Goal: Register for event/course

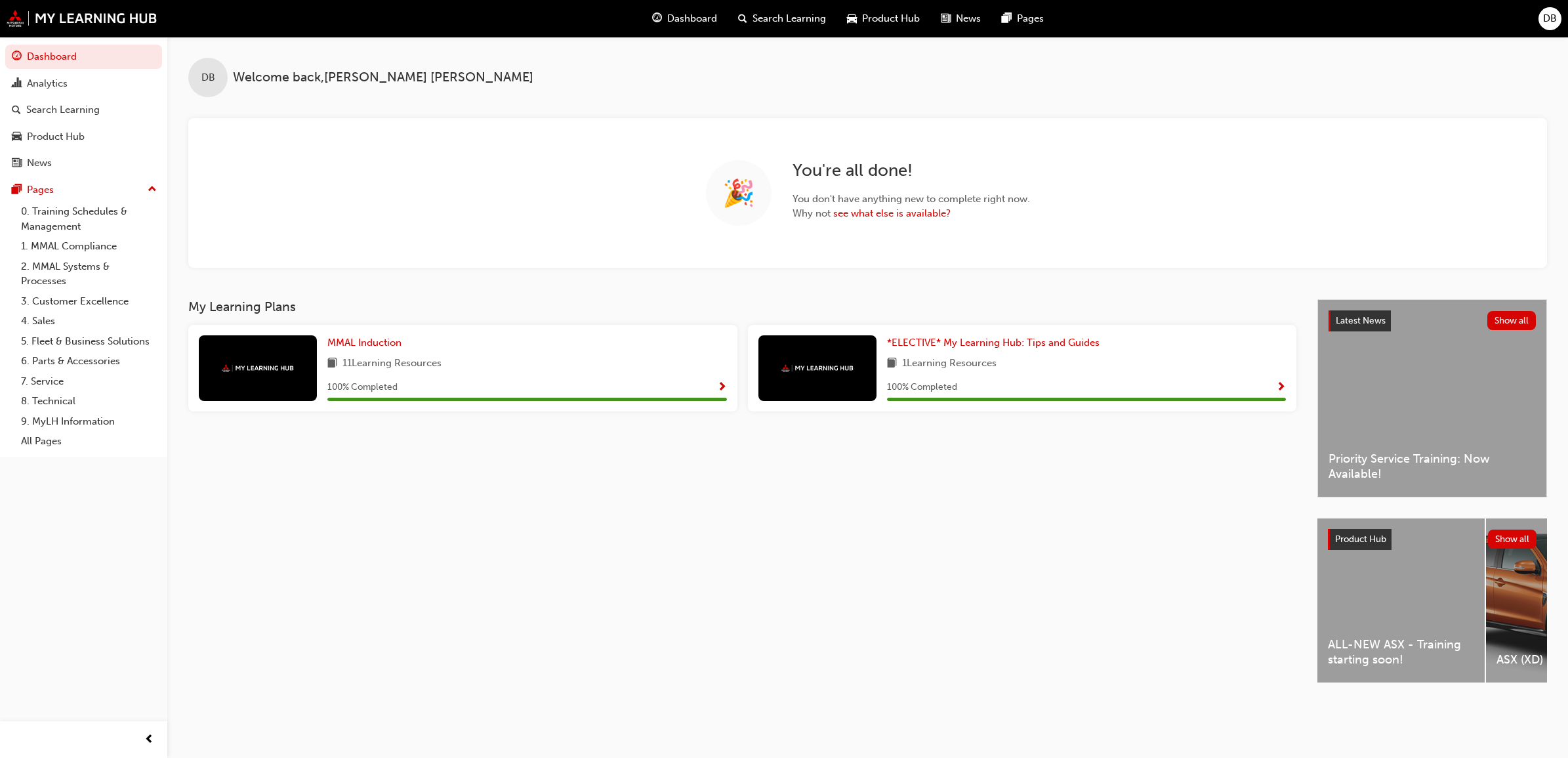
click at [1453, 613] on div "ALL-NEW ASX - Training starting soon!" at bounding box center [1402, 600] width 167 height 164
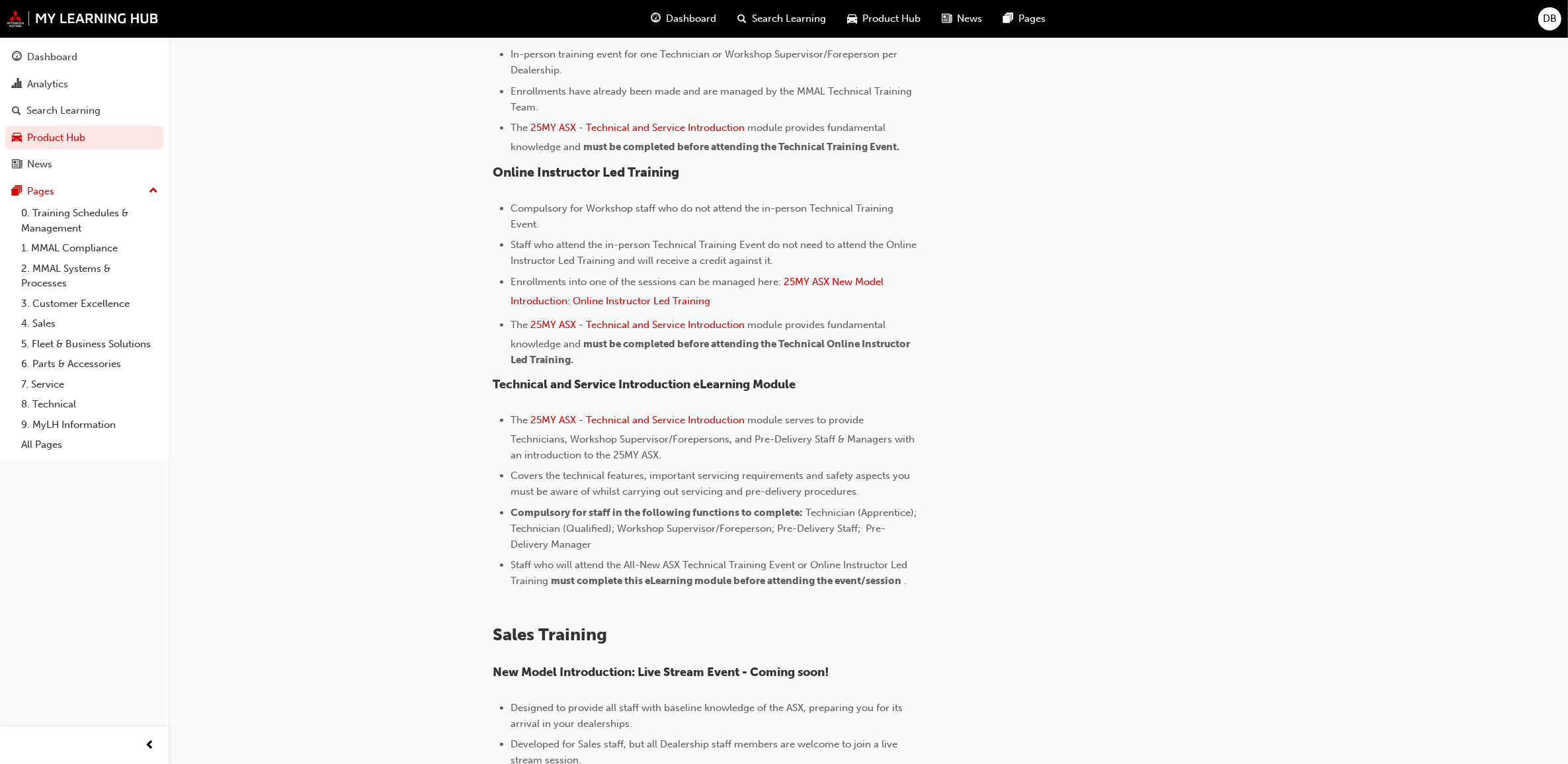
scroll to position [93, 0]
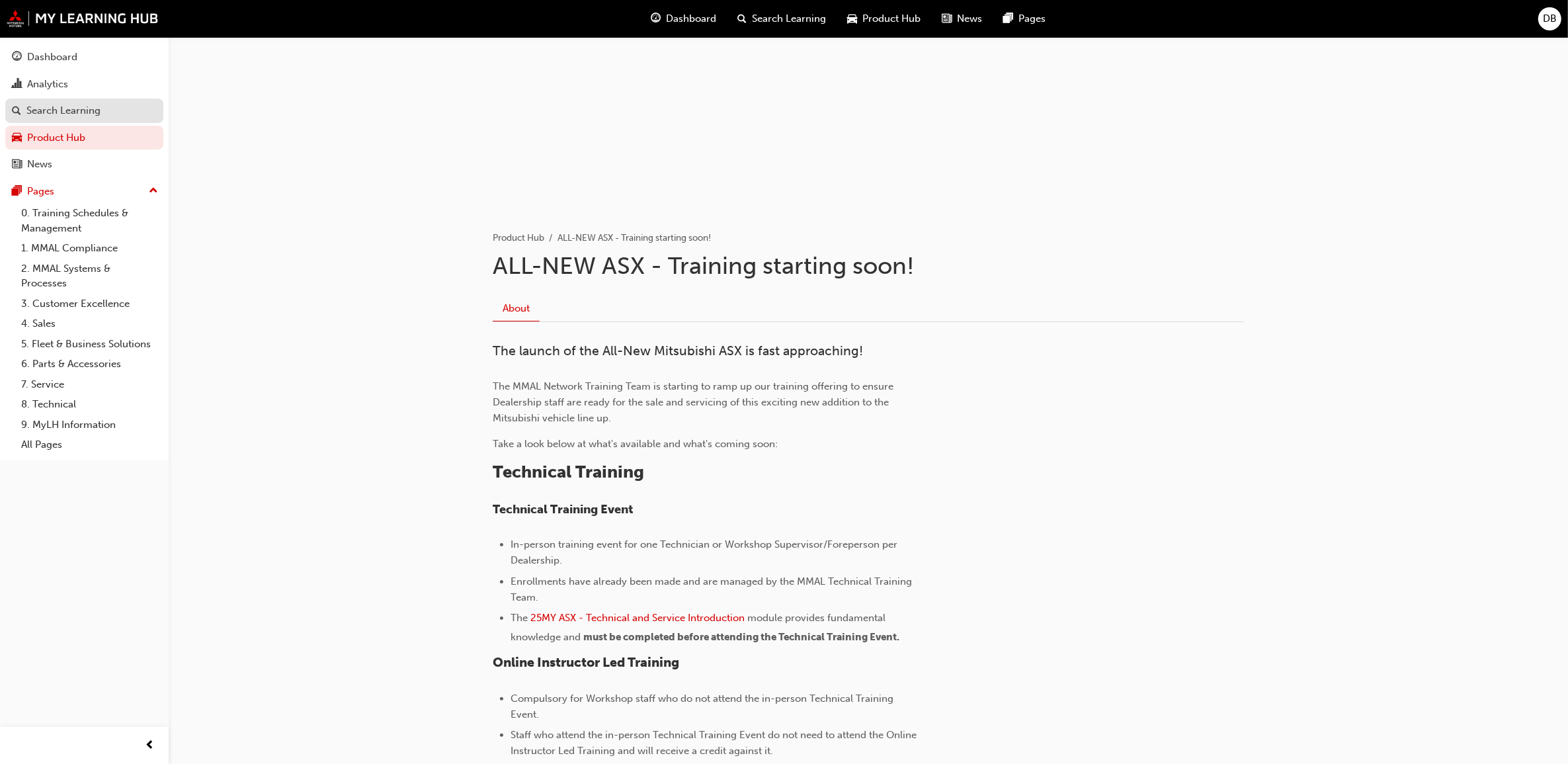
click at [81, 111] on div "Search Learning" at bounding box center [64, 111] width 74 height 15
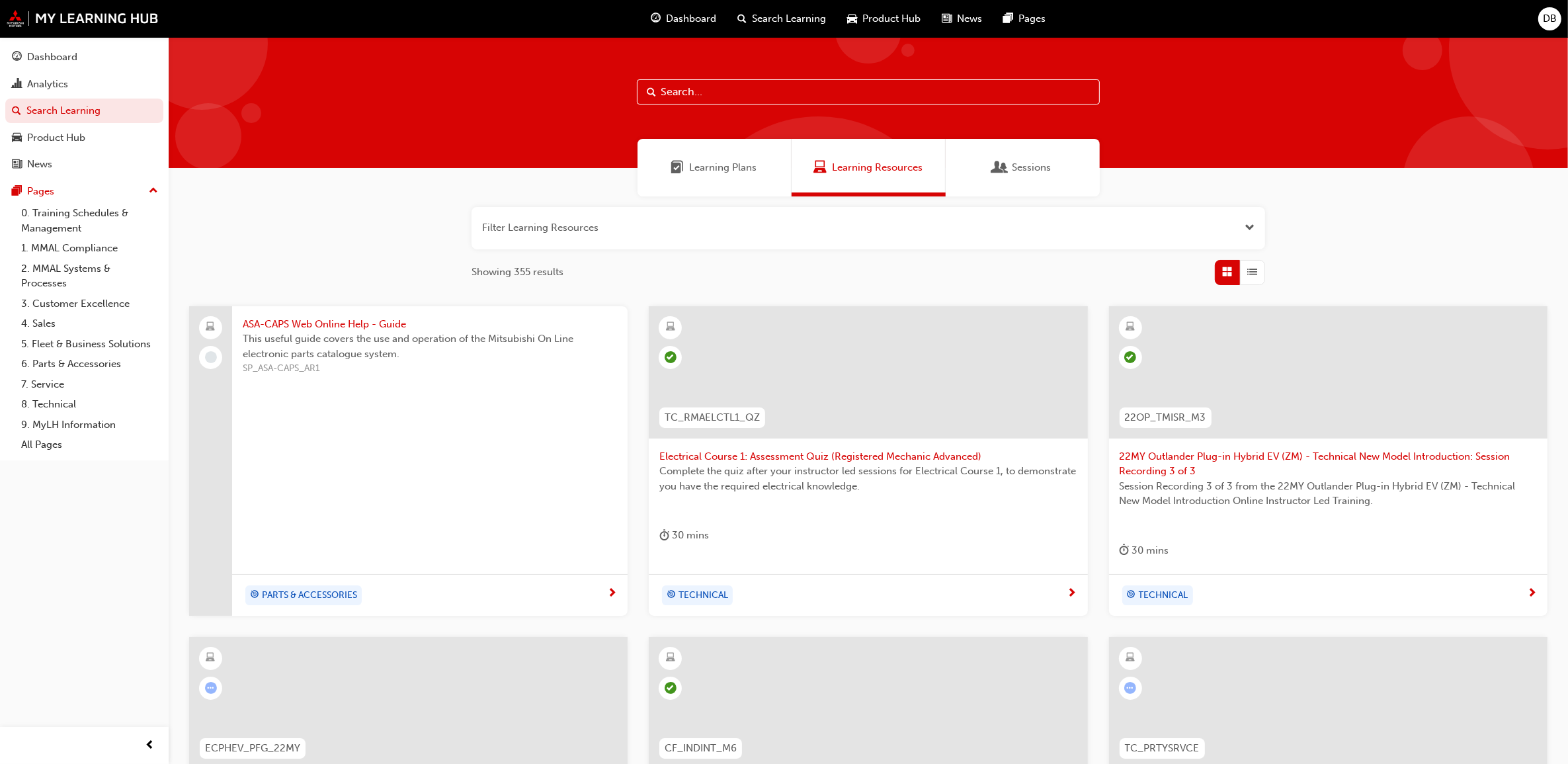
click at [712, 91] on input "text" at bounding box center [869, 92] width 463 height 25
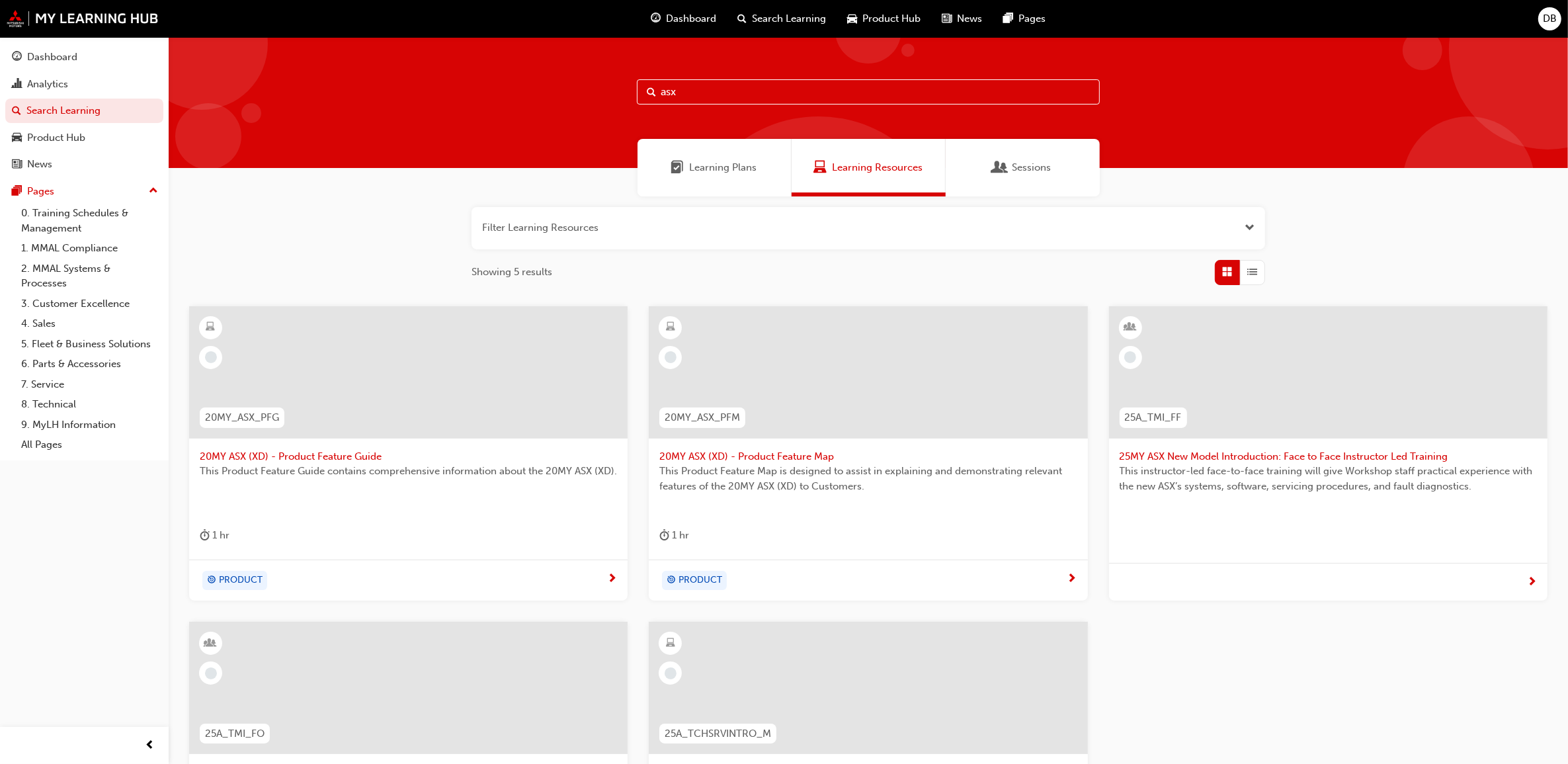
click at [1037, 172] on span "Sessions" at bounding box center [1032, 168] width 39 height 15
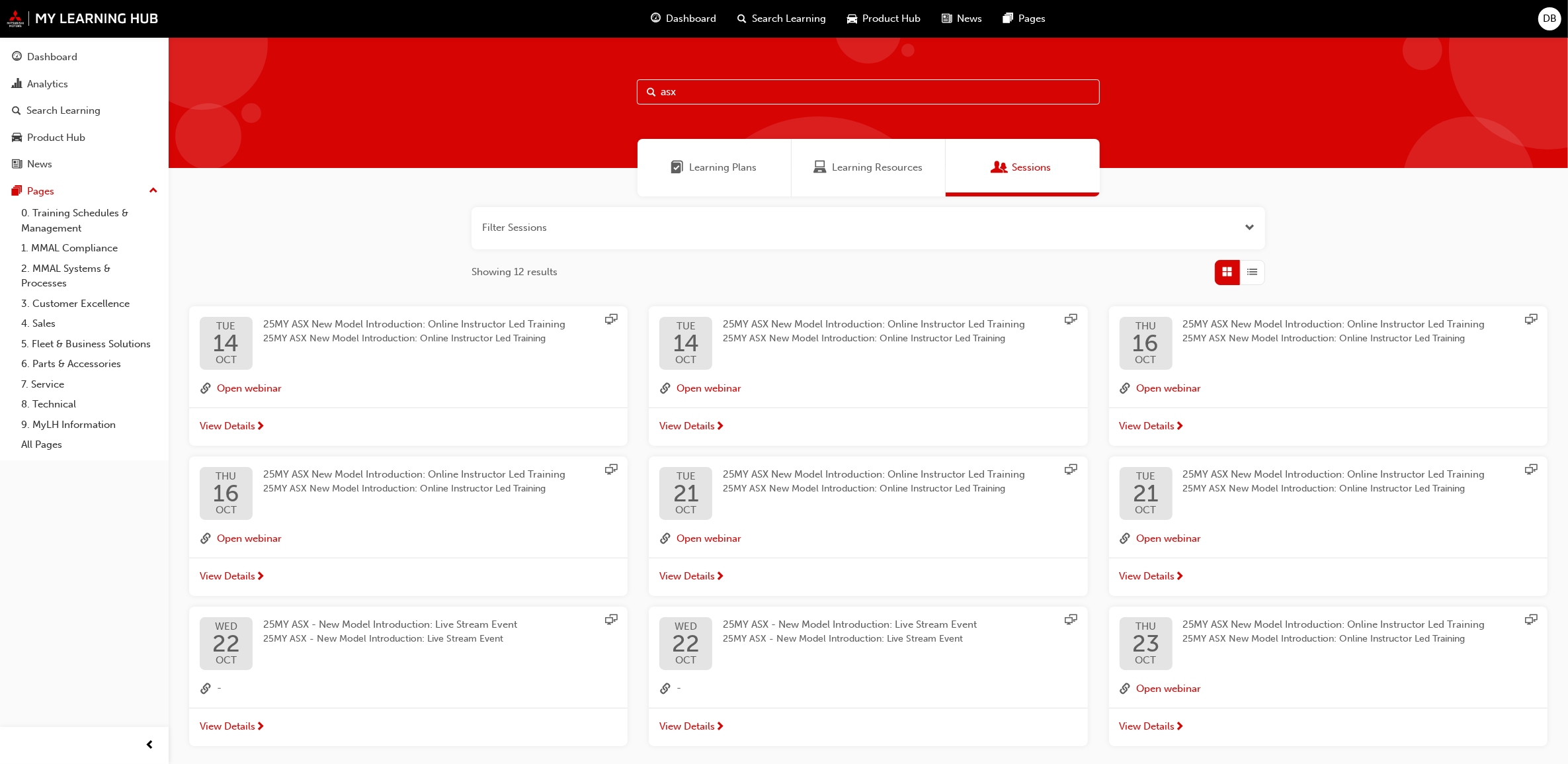
click at [842, 88] on input "asx" at bounding box center [869, 92] width 463 height 25
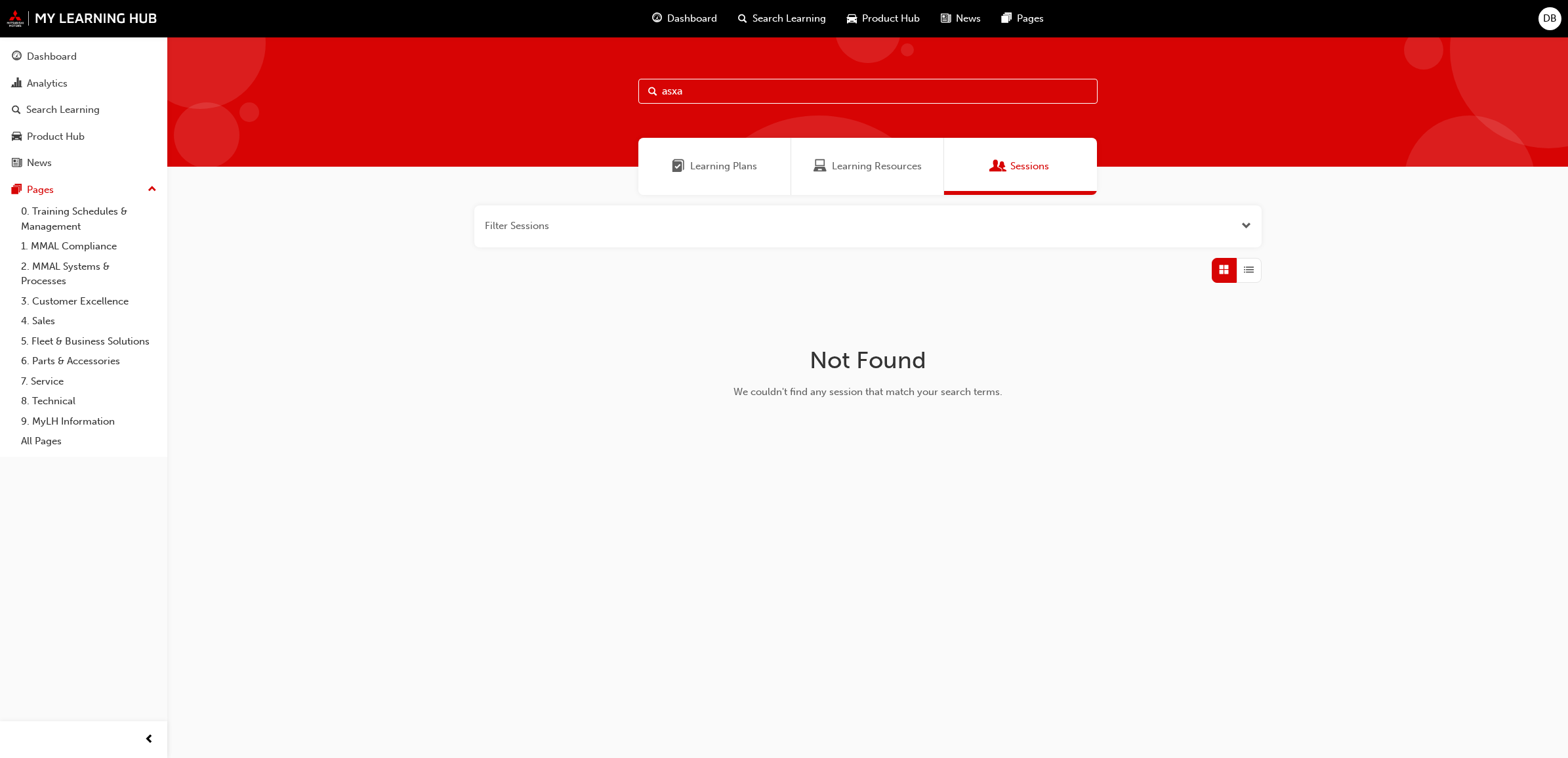
type input "asx"
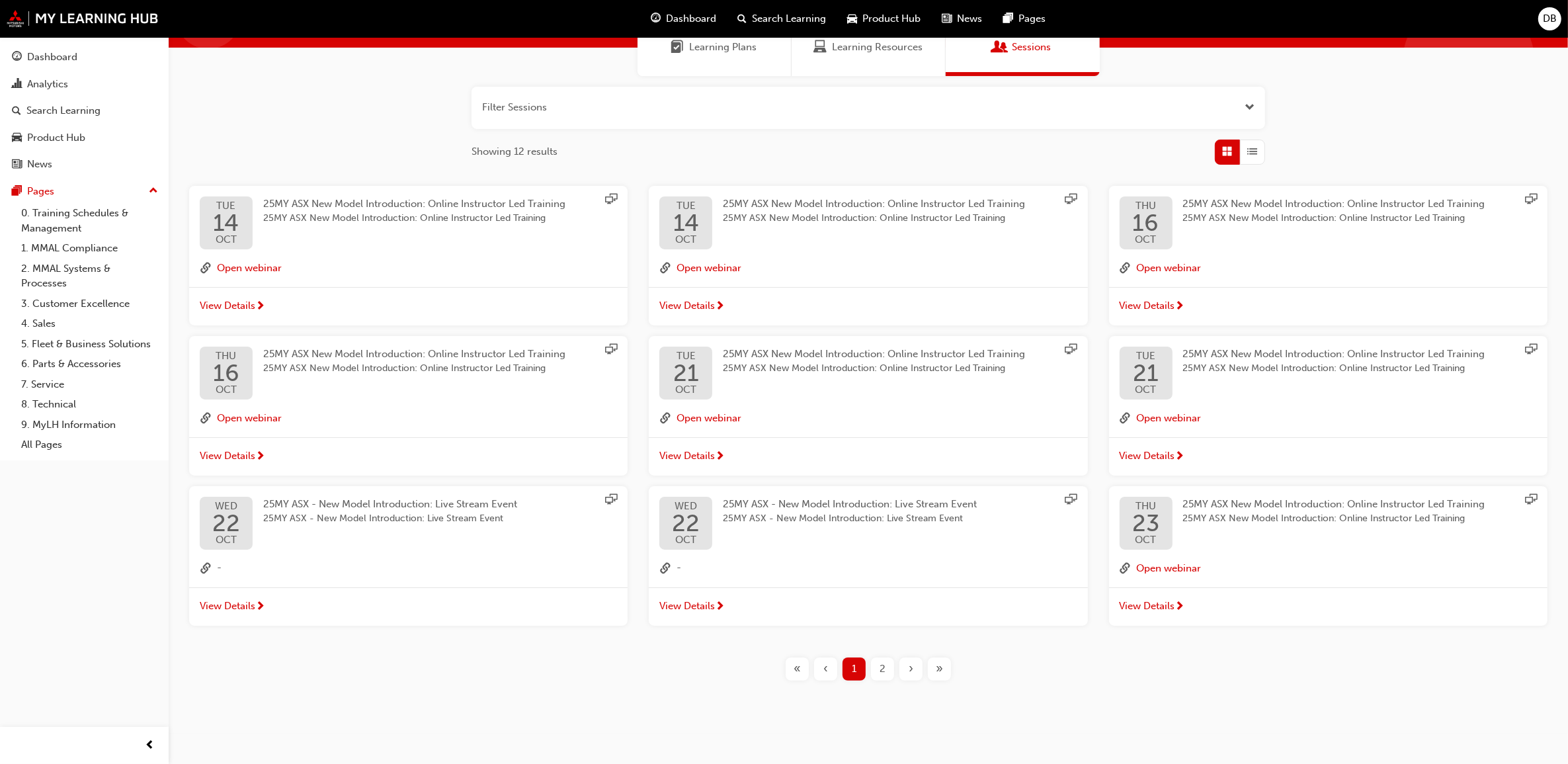
scroll to position [123, 0]
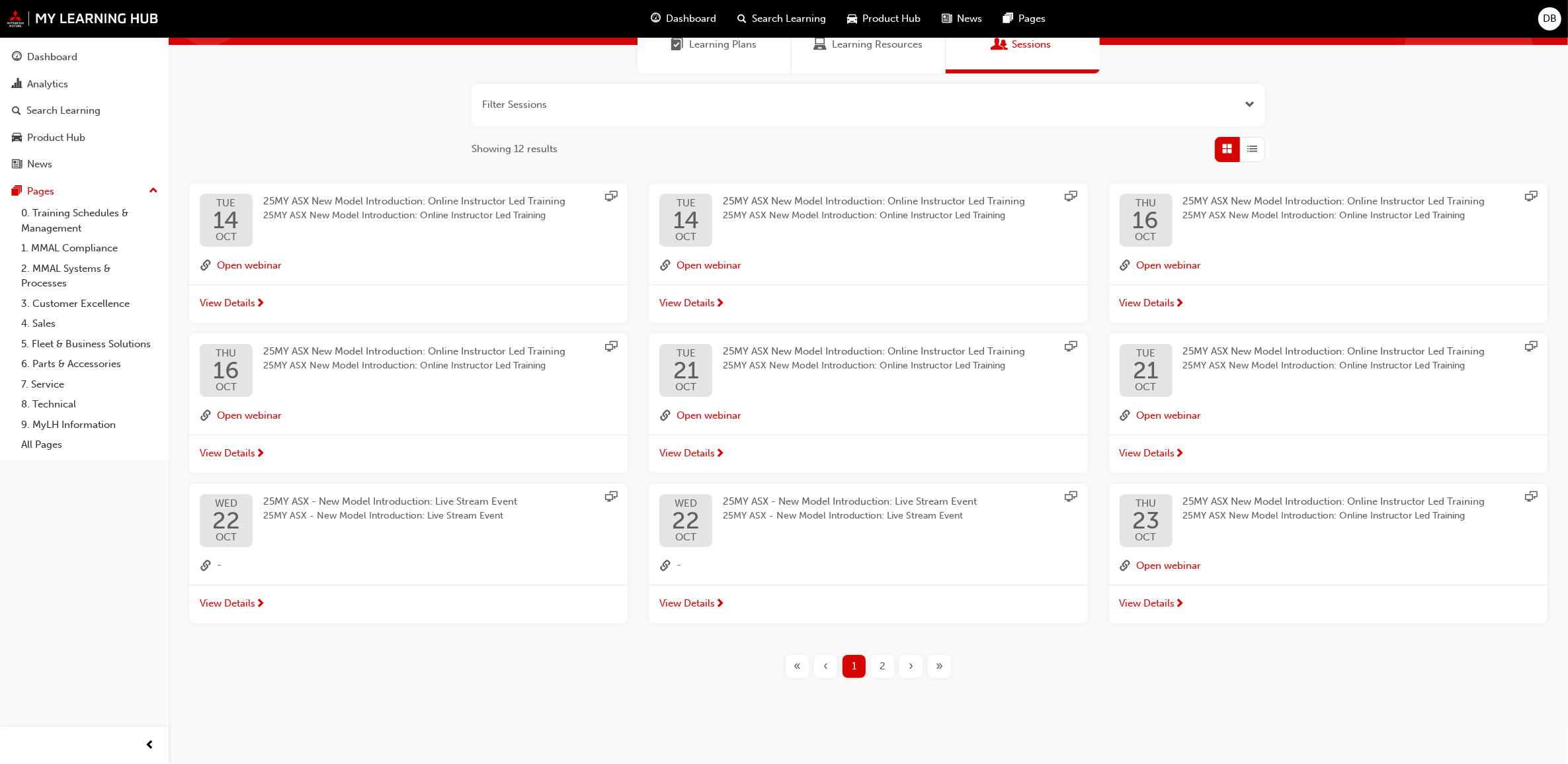
click at [881, 662] on span "2" at bounding box center [882, 666] width 6 height 15
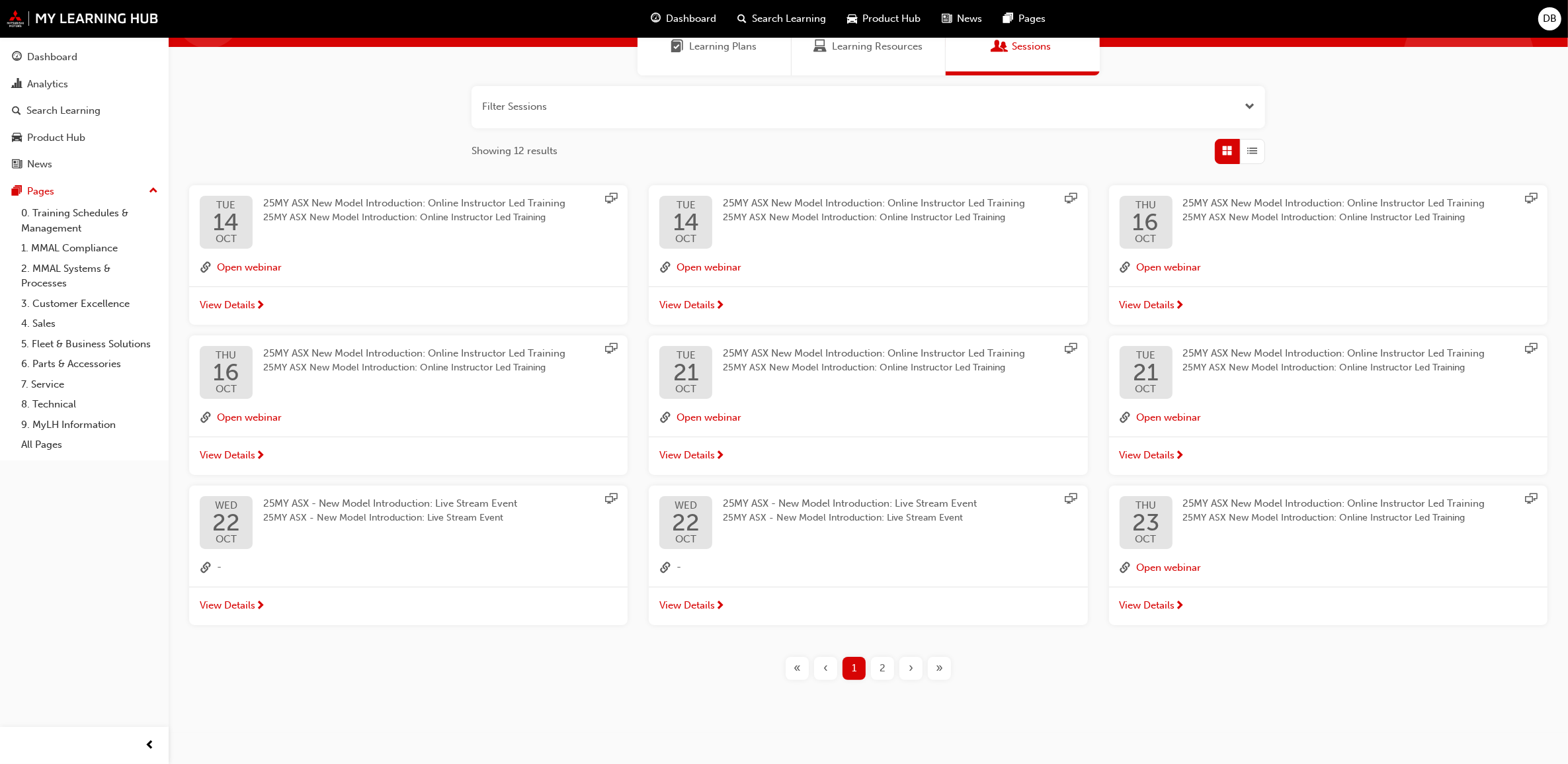
scroll to position [123, 0]
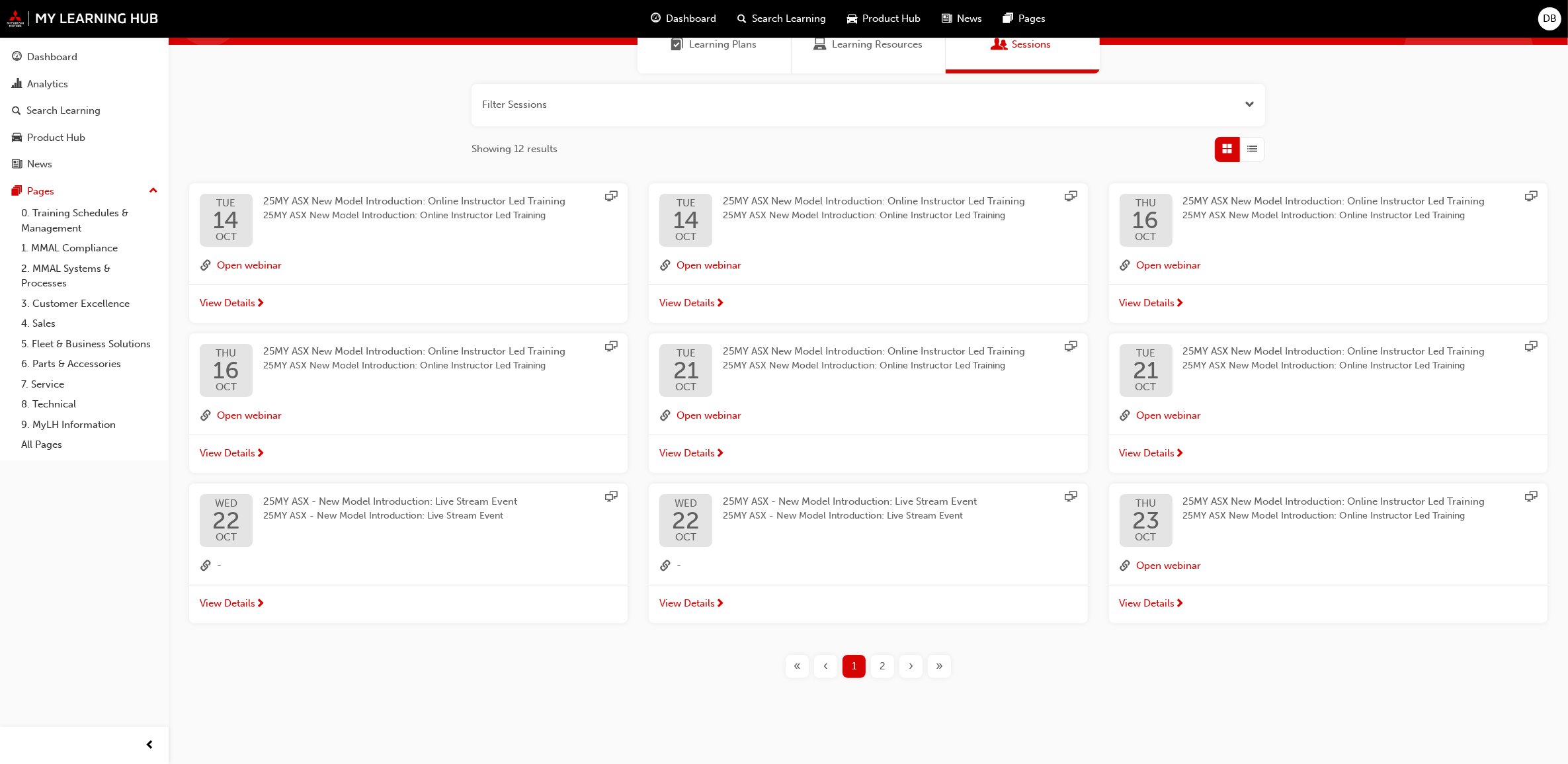
click at [911, 663] on span "›" at bounding box center [911, 666] width 5 height 15
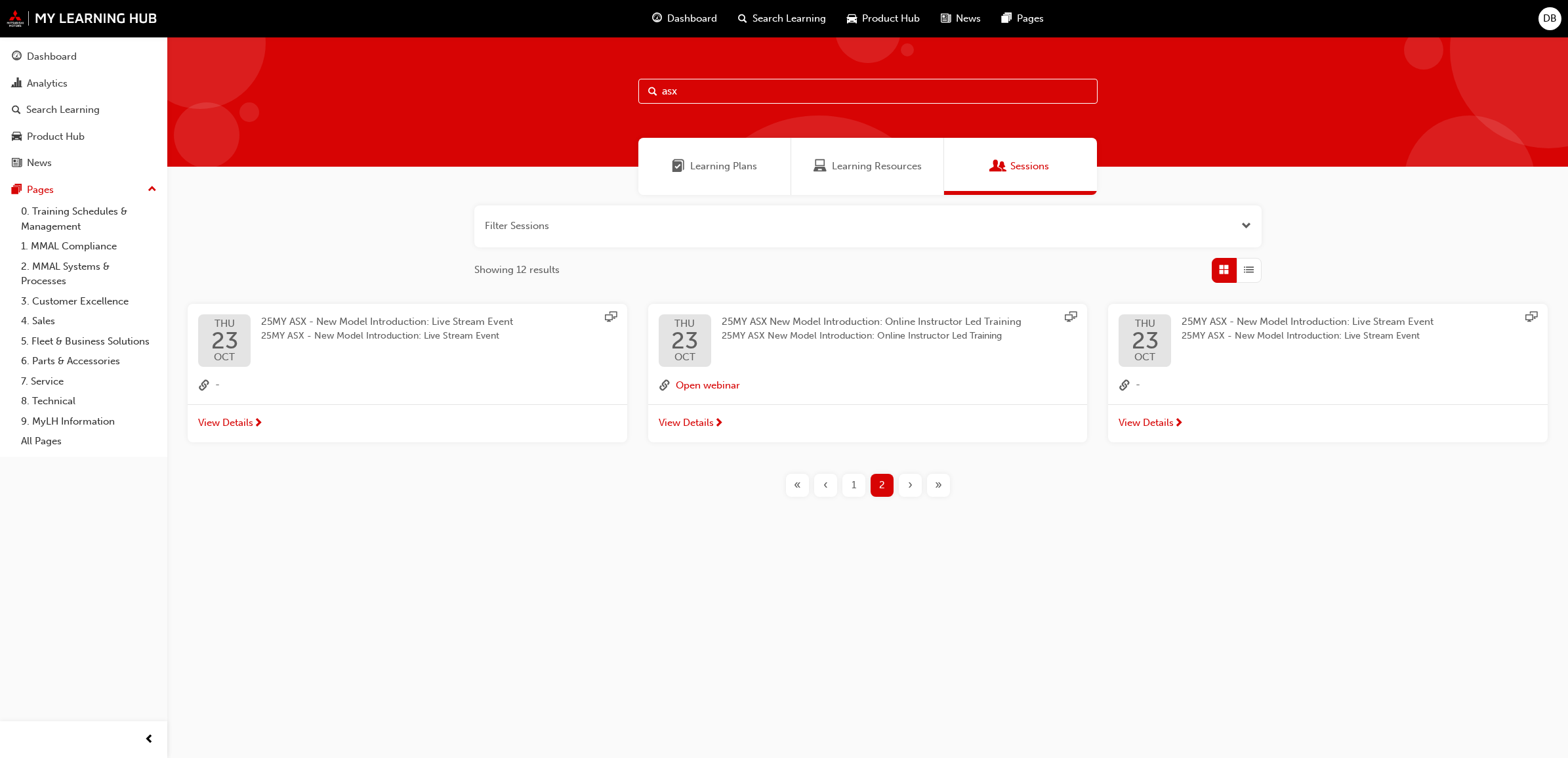
click at [1548, 17] on span "DB" at bounding box center [1550, 19] width 14 height 15
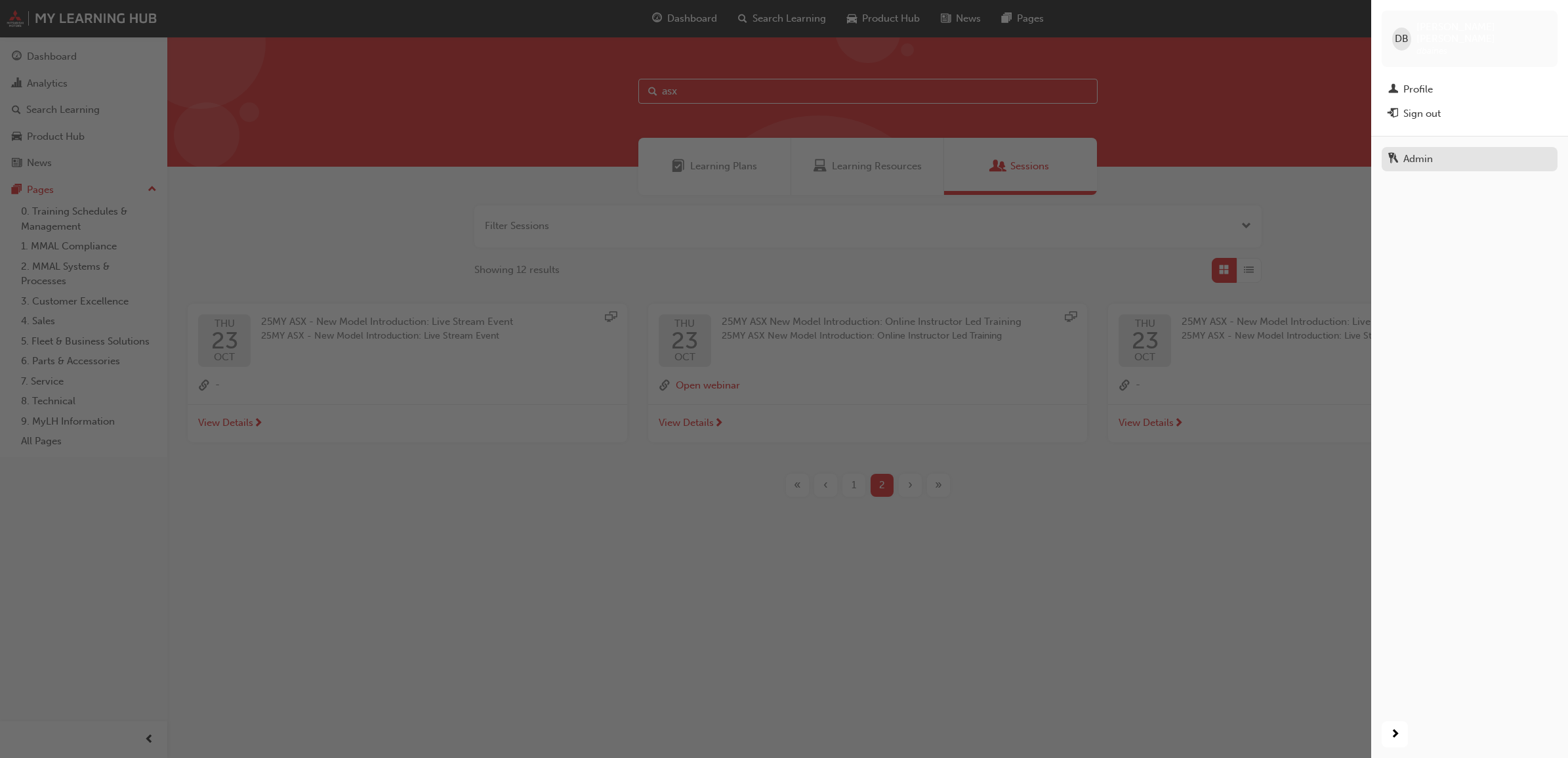
click at [1439, 151] on div "Admin" at bounding box center [1470, 159] width 162 height 16
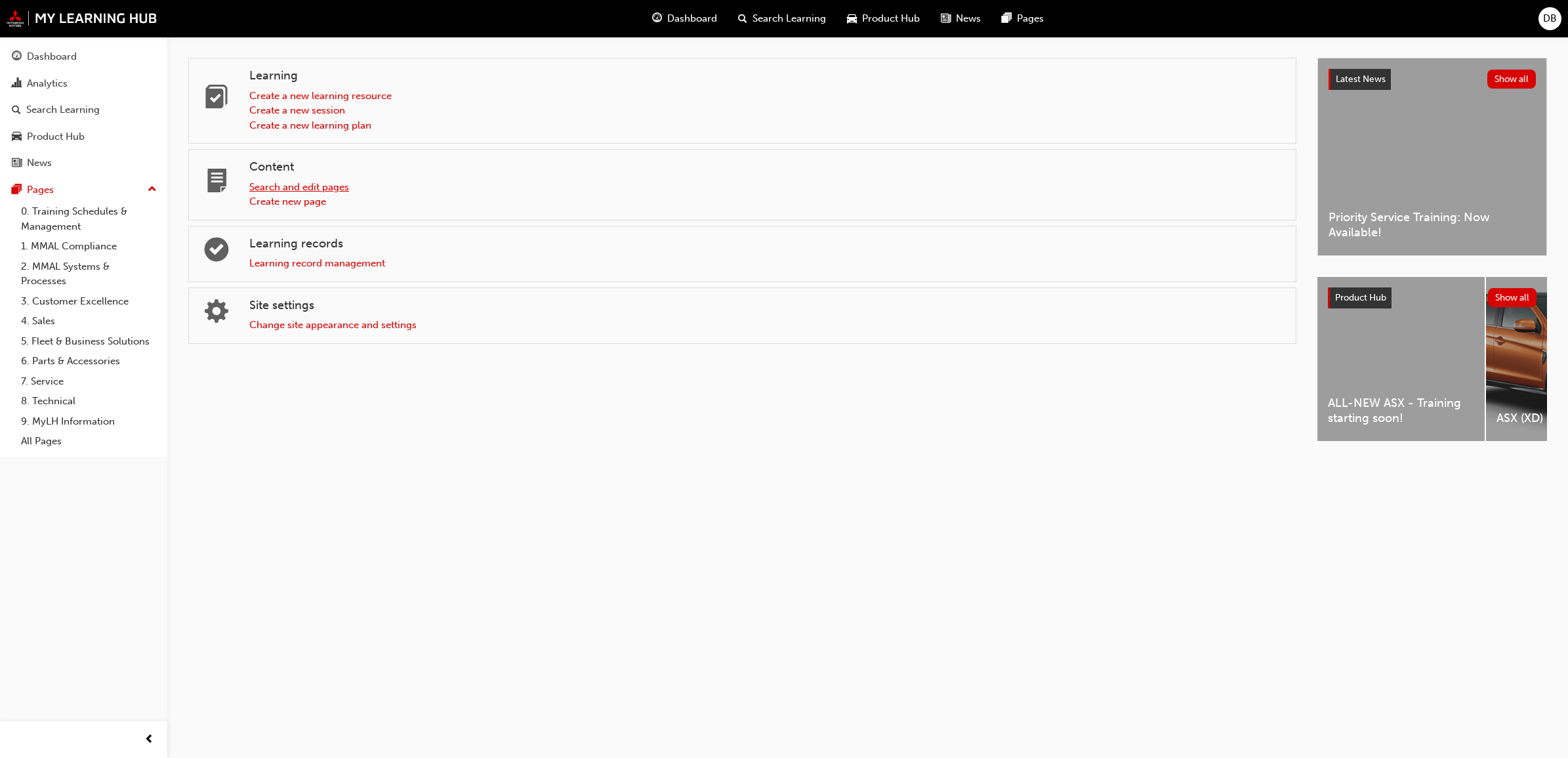
click at [335, 185] on link "Search and edit pages" at bounding box center [299, 187] width 100 height 11
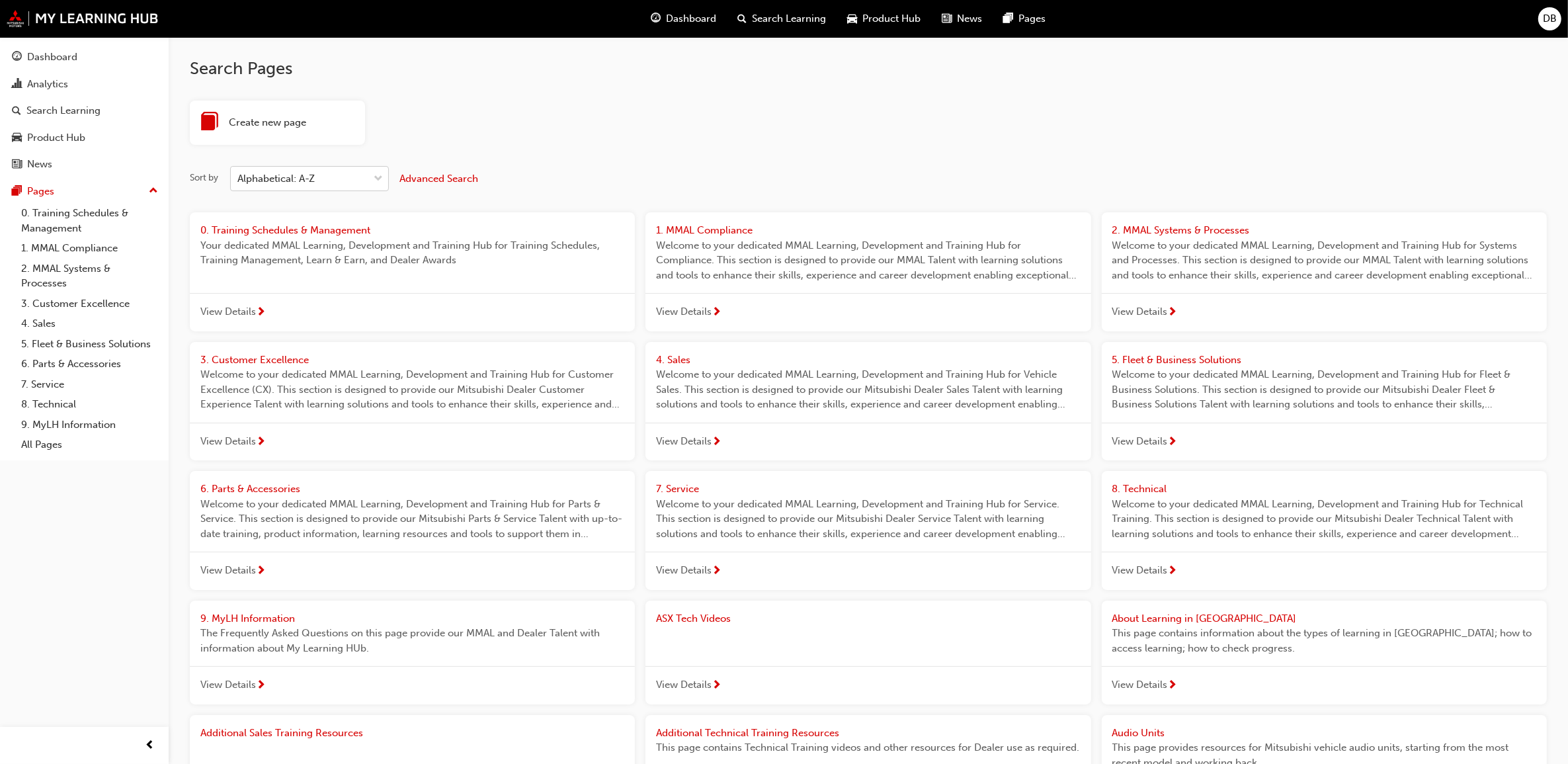
click at [365, 180] on div "Alphabetical: A-Z" at bounding box center [299, 179] width 137 height 23
click at [239, 180] on input "Sort by Alphabetical: A-Z" at bounding box center [238, 179] width 2 height 12
click at [354, 215] on span "Date updated: newest first" at bounding box center [298, 212] width 120 height 12
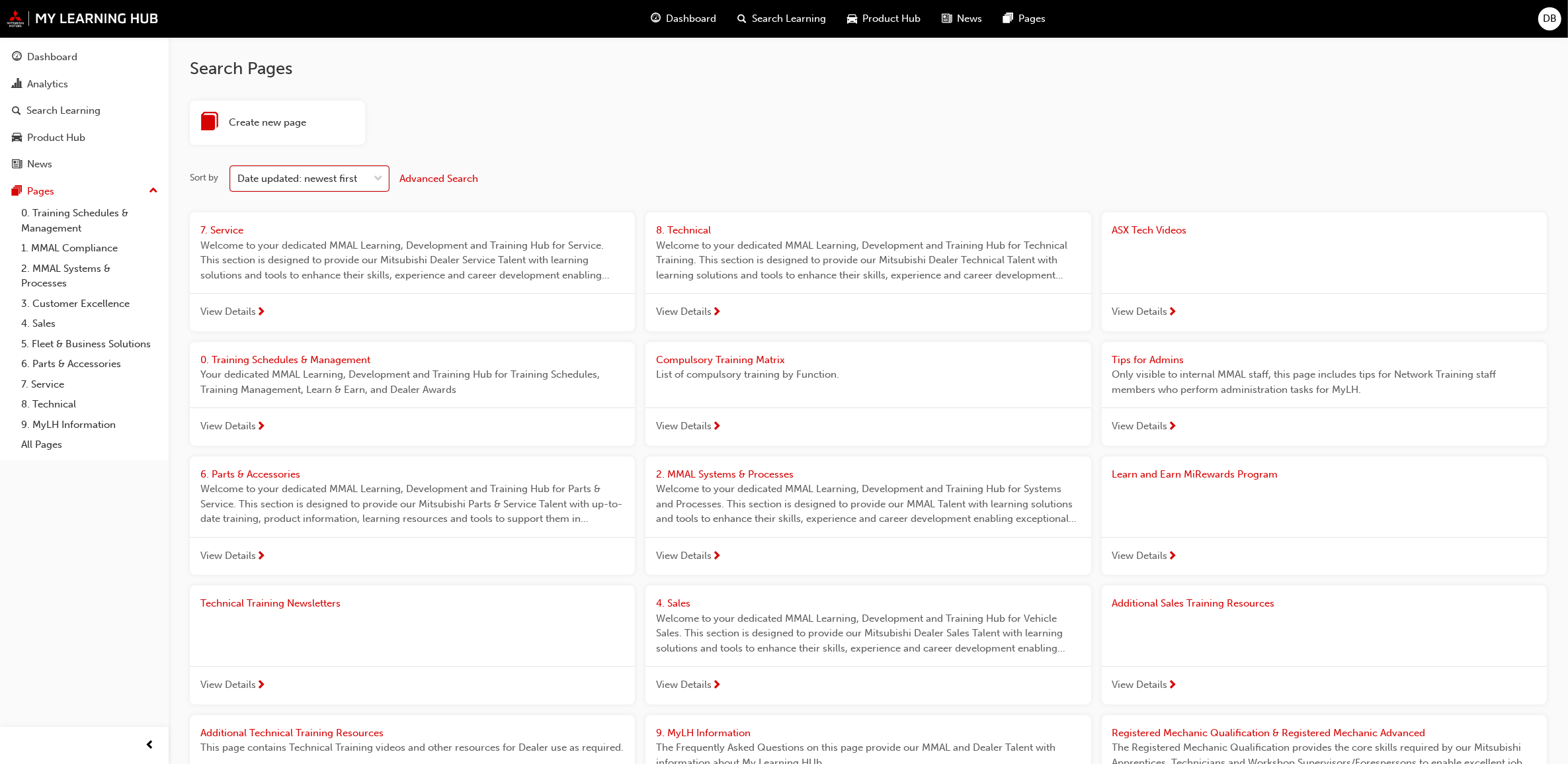
click at [477, 177] on span "Advanced Search" at bounding box center [438, 179] width 79 height 12
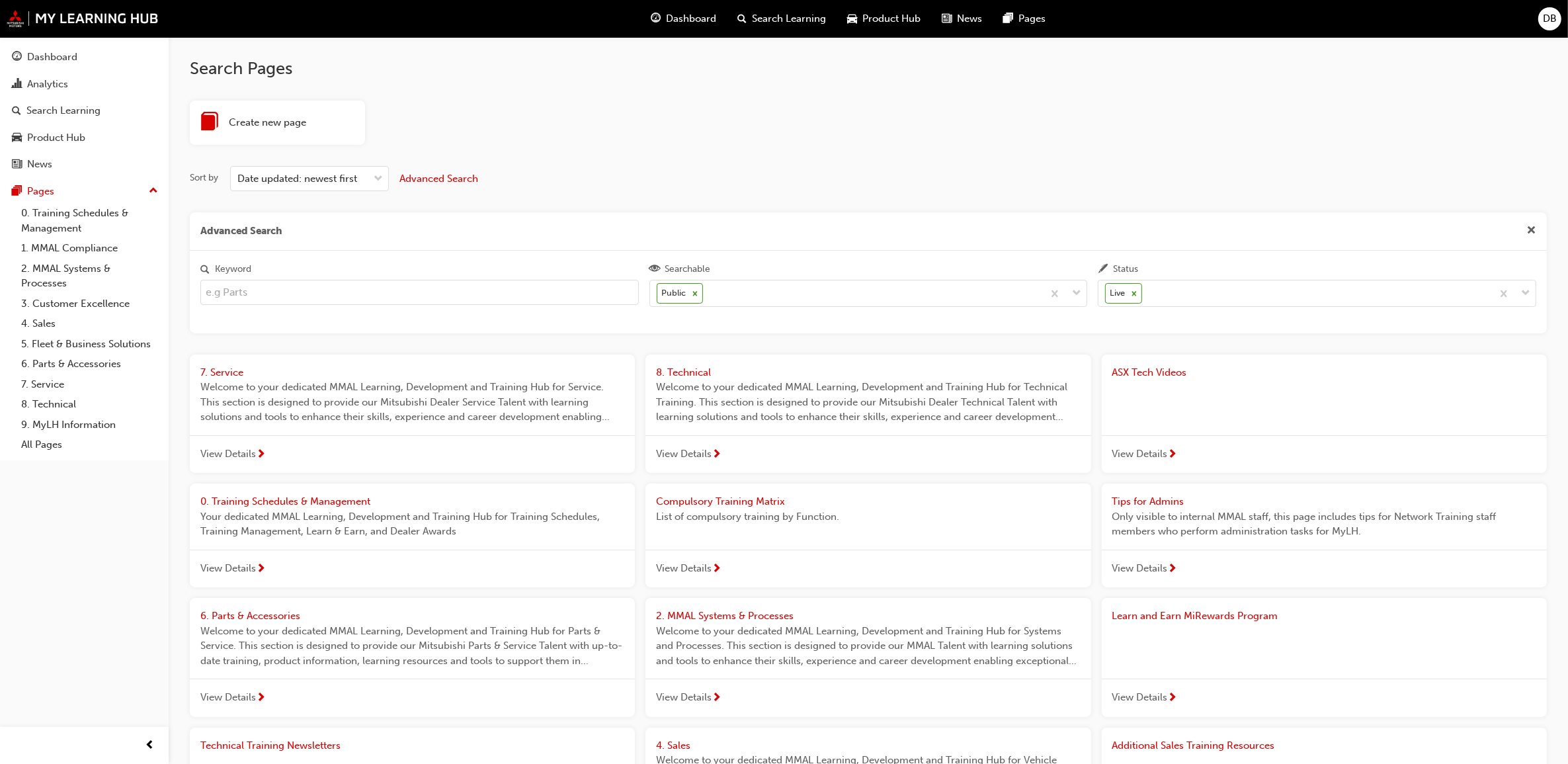
click at [312, 308] on div "Keyword" at bounding box center [419, 287] width 449 height 51
click at [311, 293] on input "Keyword" at bounding box center [419, 292] width 439 height 25
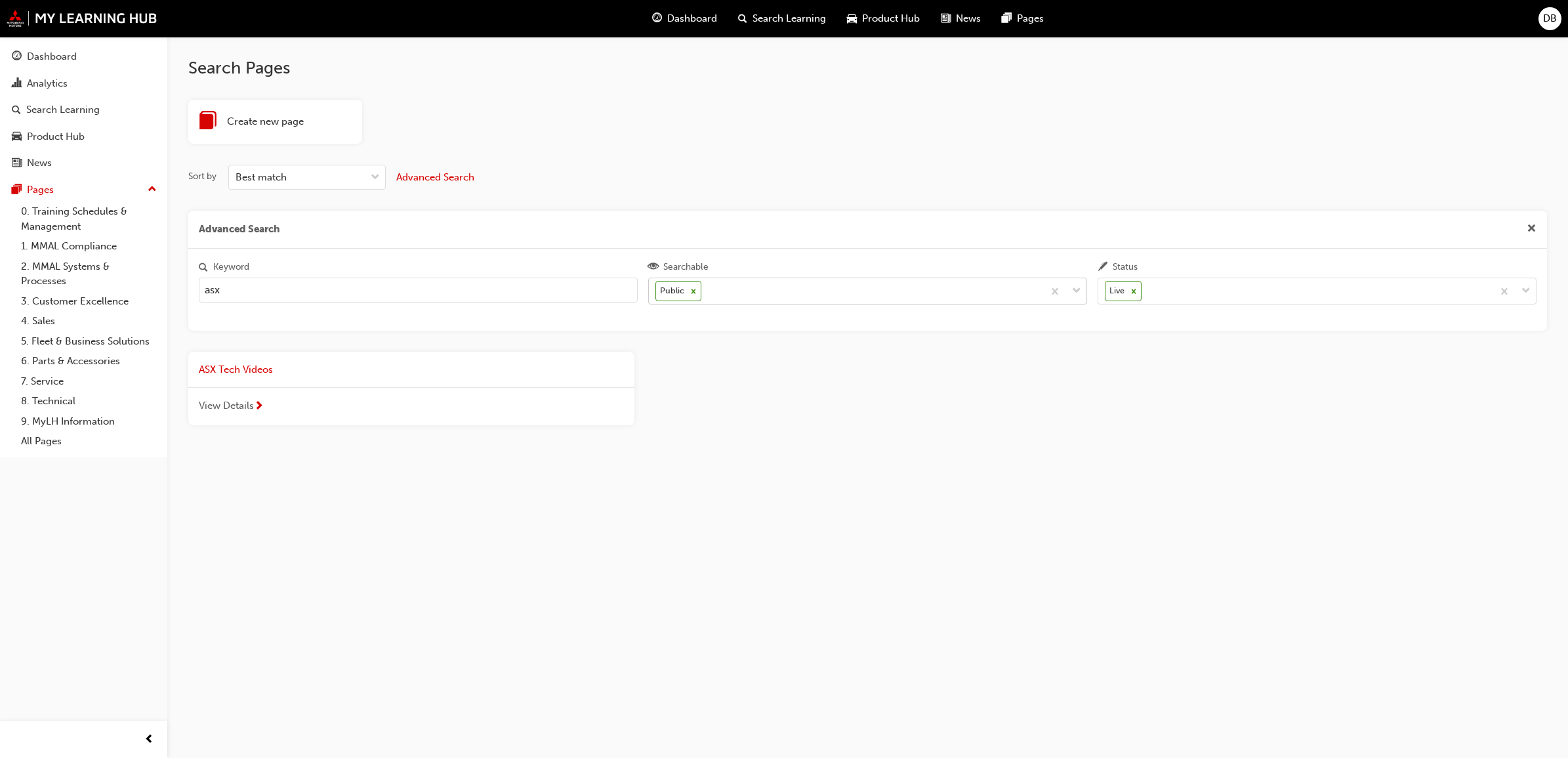
click at [693, 293] on icon at bounding box center [694, 291] width 5 height 5
type input "asx"
click at [704, 293] on input "Searchable Public" at bounding box center [705, 290] width 2 height 11
click at [1135, 294] on icon at bounding box center [1133, 291] width 9 height 9
click at [1145, 294] on input "Status Live" at bounding box center [1146, 290] width 2 height 11
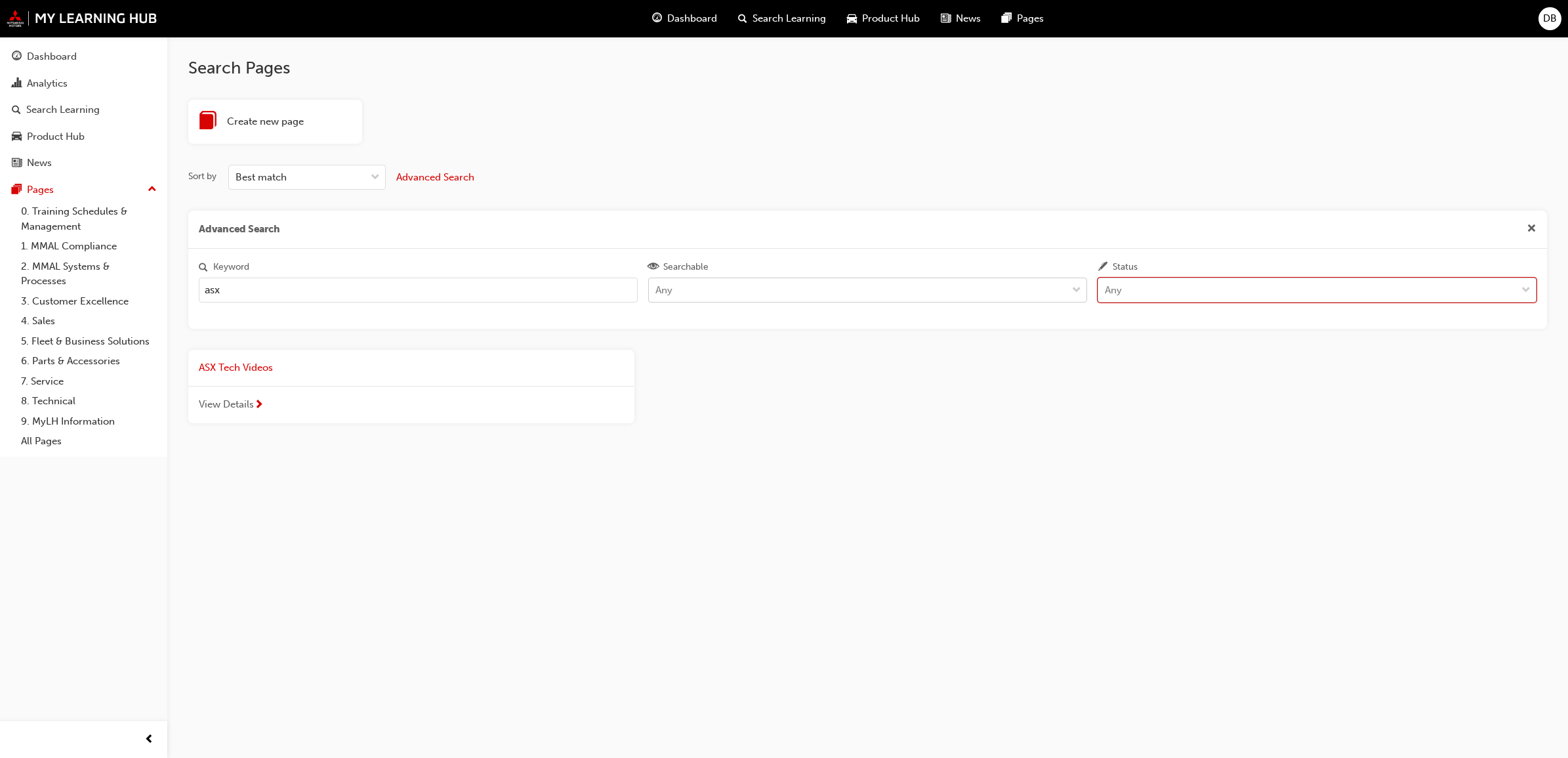
click at [241, 400] on span "View Details" at bounding box center [226, 404] width 55 height 15
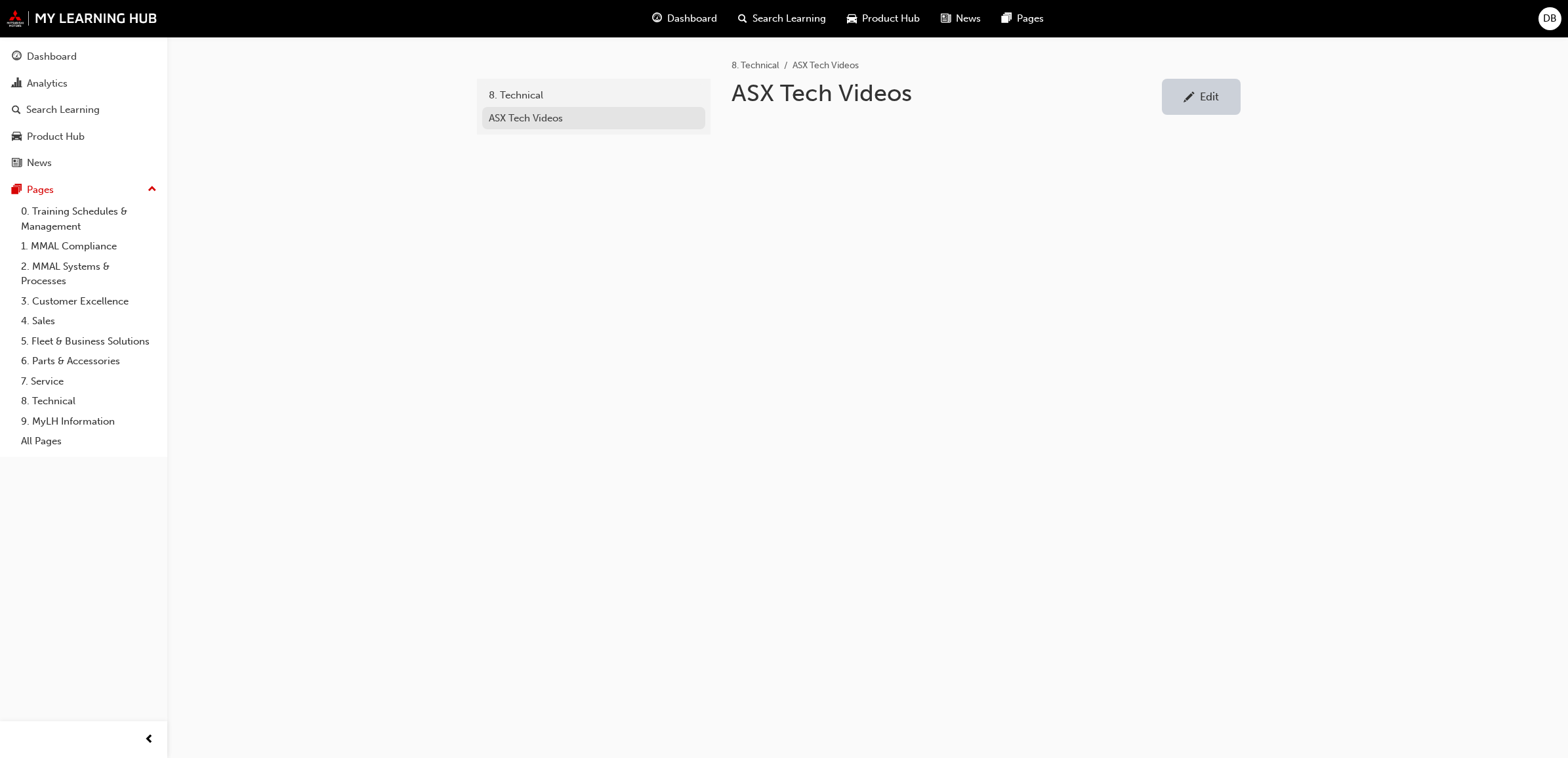
click at [554, 115] on div "ASX Tech Videos" at bounding box center [594, 118] width 210 height 15
click at [1549, 21] on span "DB" at bounding box center [1550, 19] width 14 height 15
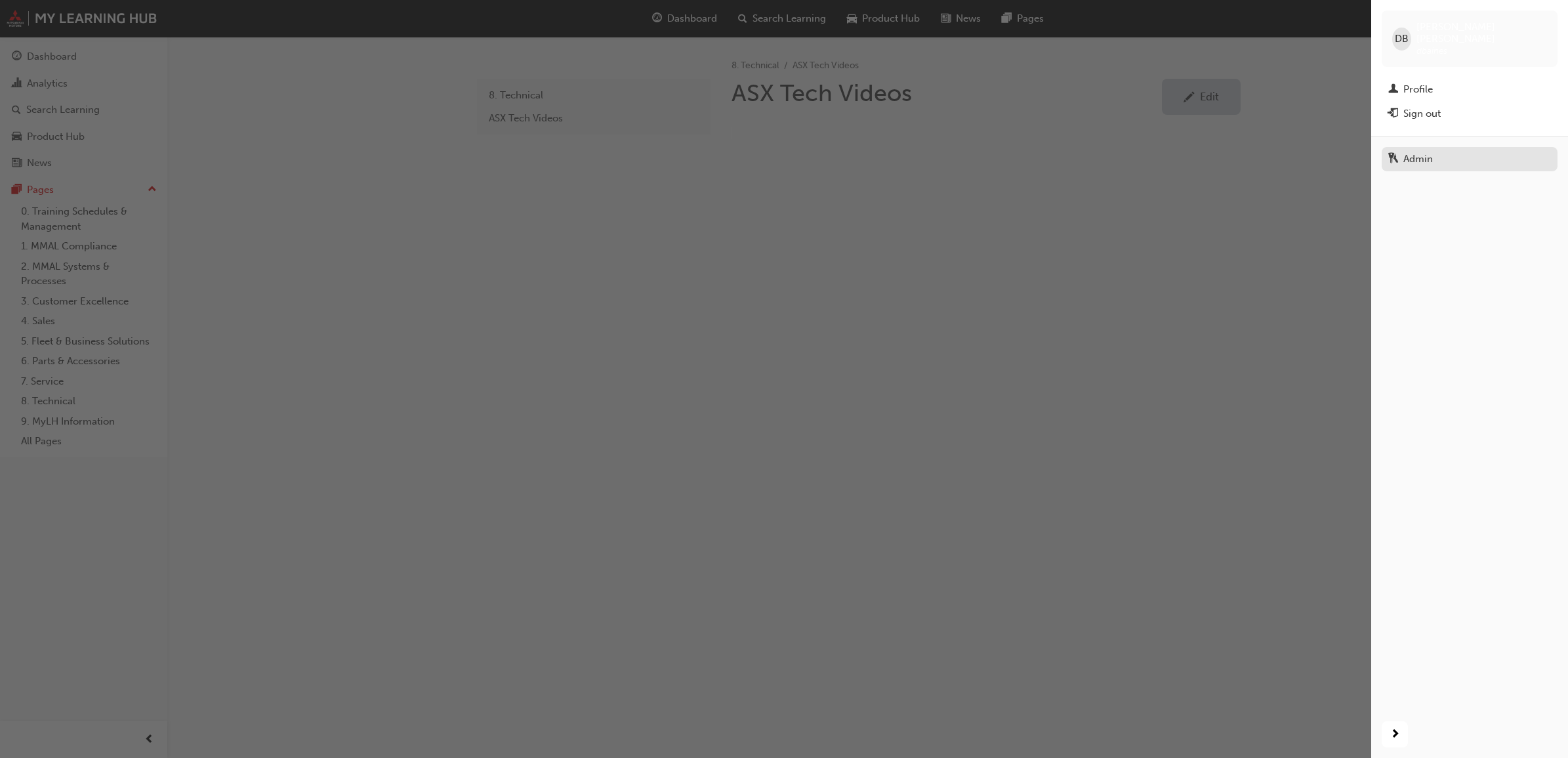
click at [1420, 152] on div "Admin" at bounding box center [1419, 159] width 30 height 15
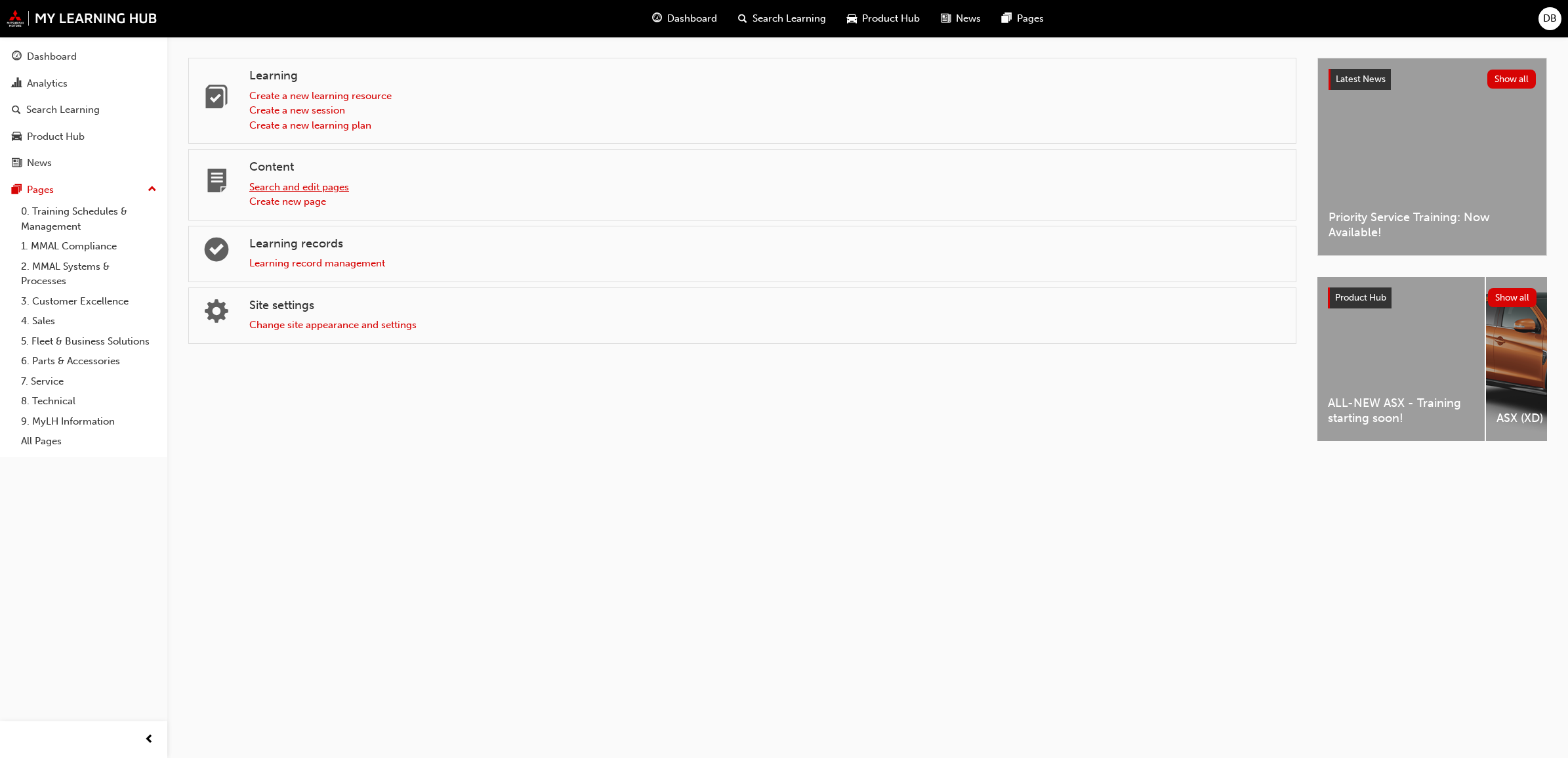
click at [271, 189] on link "Search and edit pages" at bounding box center [299, 187] width 100 height 11
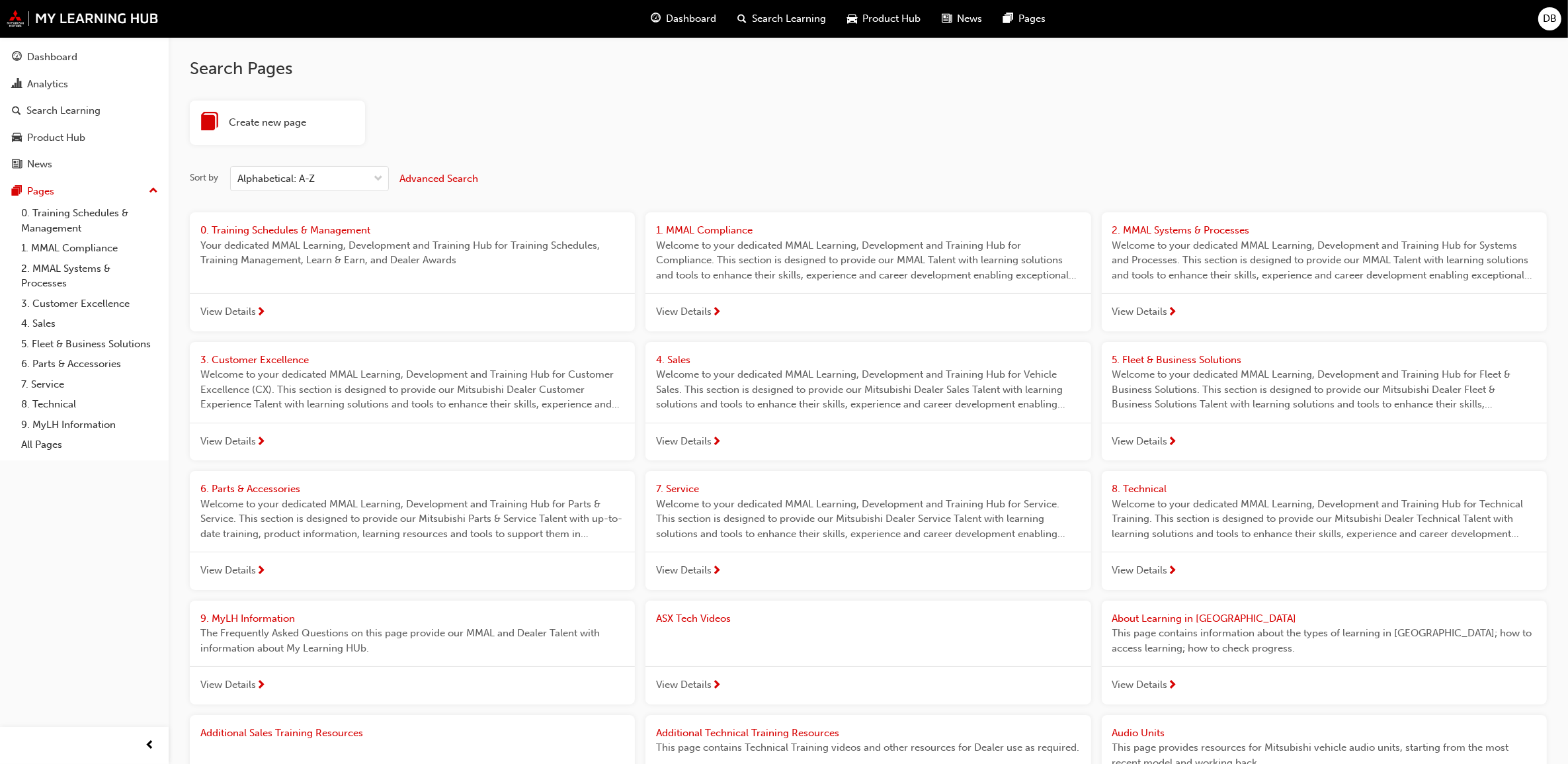
click at [439, 179] on span "Advanced Search" at bounding box center [438, 179] width 79 height 12
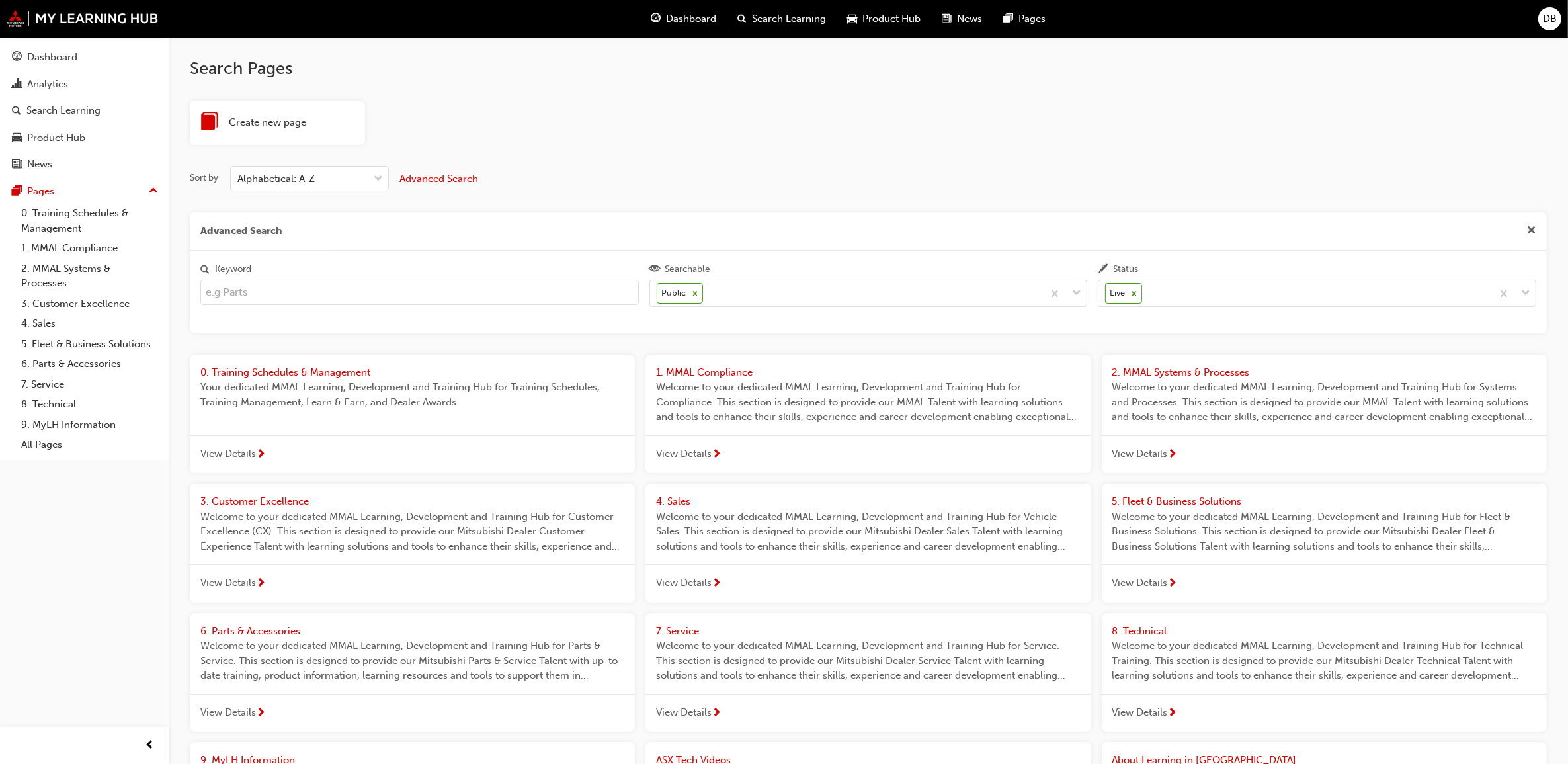
click at [292, 288] on input "Keyword" at bounding box center [419, 292] width 439 height 25
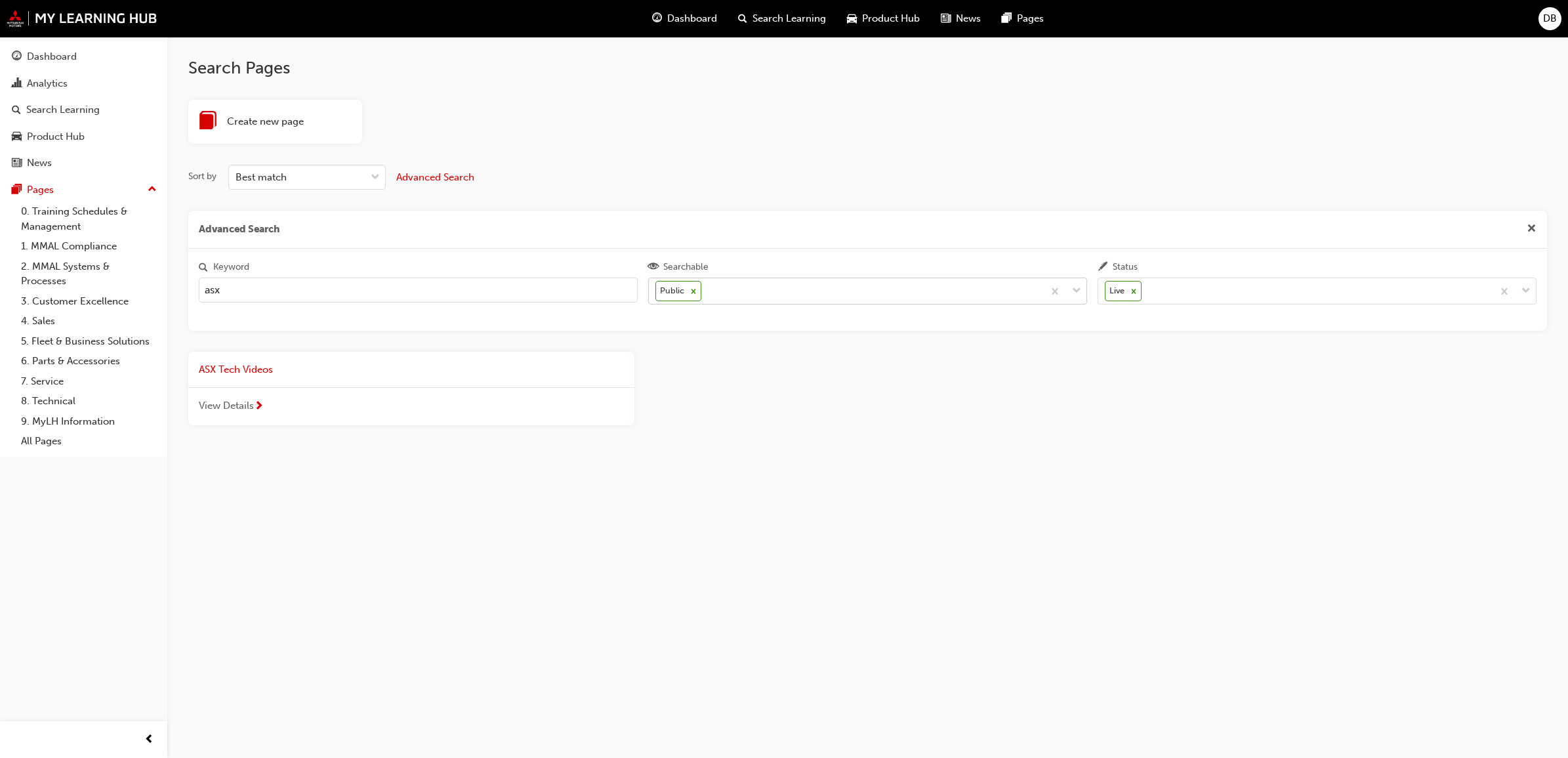
click at [695, 290] on icon at bounding box center [693, 291] width 9 height 9
type input "asx"
click at [704, 290] on input "Searchable Public" at bounding box center [705, 290] width 2 height 11
click at [1137, 293] on icon at bounding box center [1133, 291] width 9 height 9
click at [1145, 293] on input "Status Live" at bounding box center [1146, 290] width 2 height 11
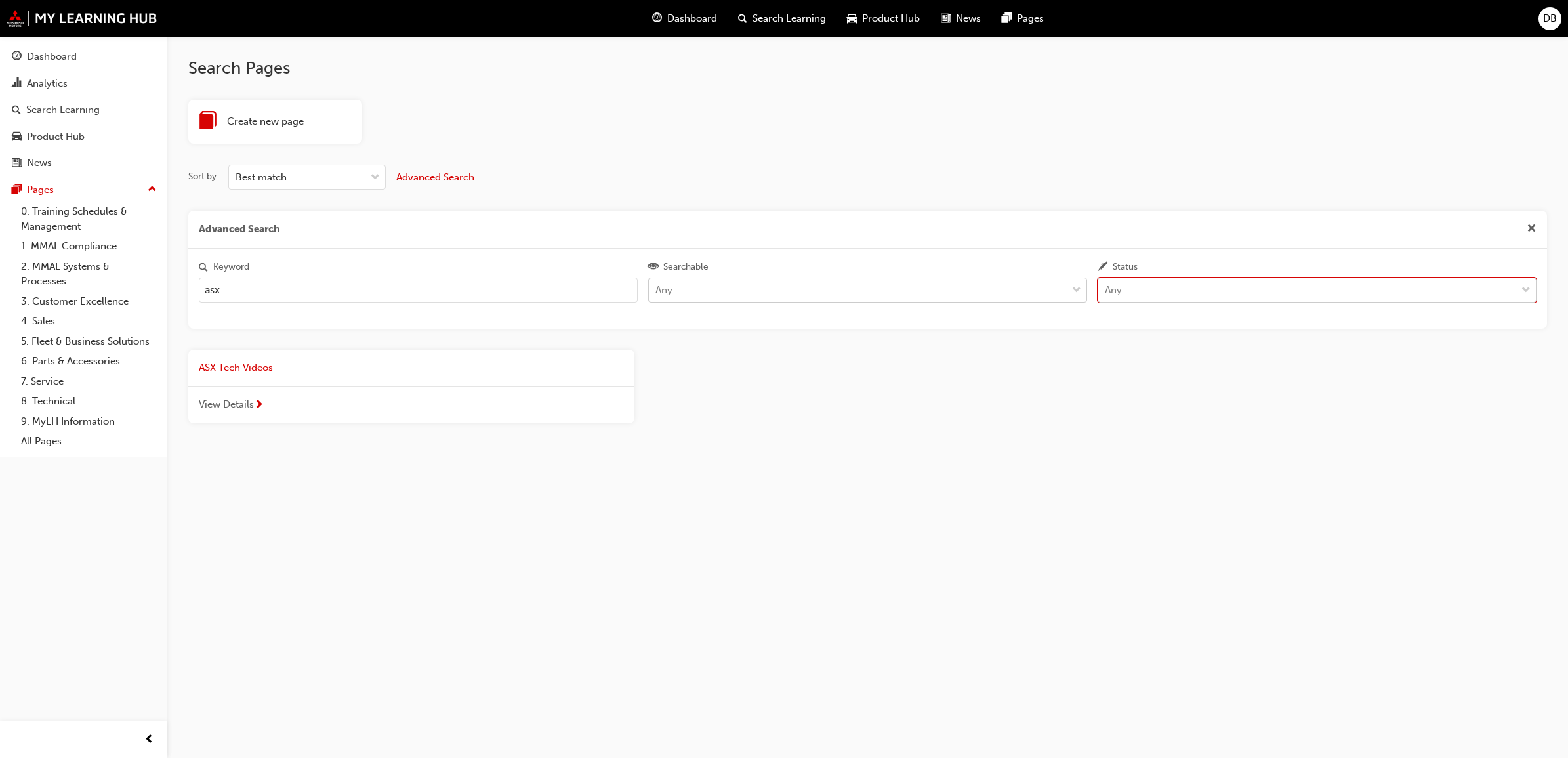
click at [1535, 225] on span "cross-icon" at bounding box center [1532, 230] width 10 height 11
click at [62, 212] on link "0. Training Schedules & Management" at bounding box center [89, 219] width 146 height 34
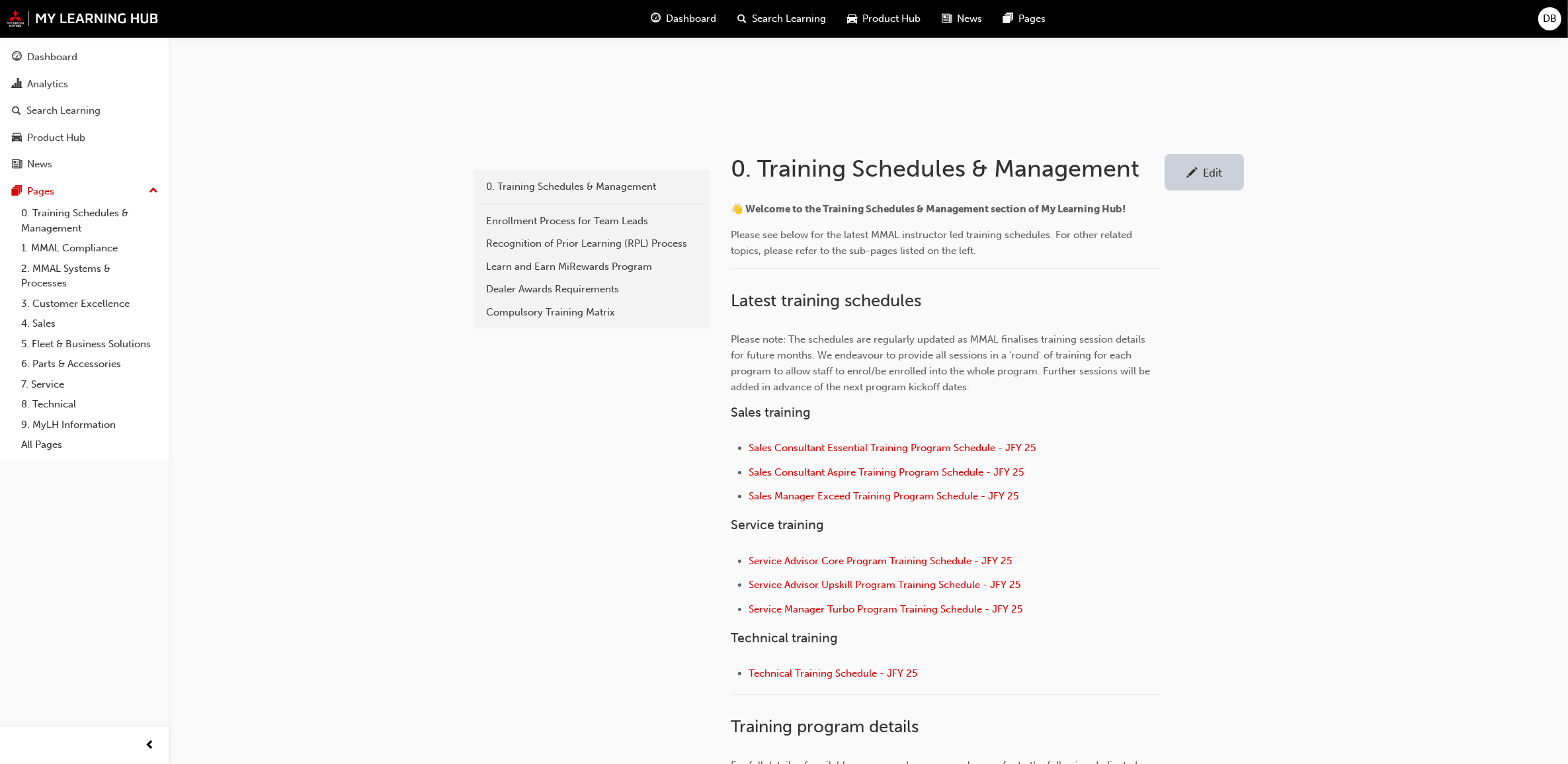
scroll to position [248, 0]
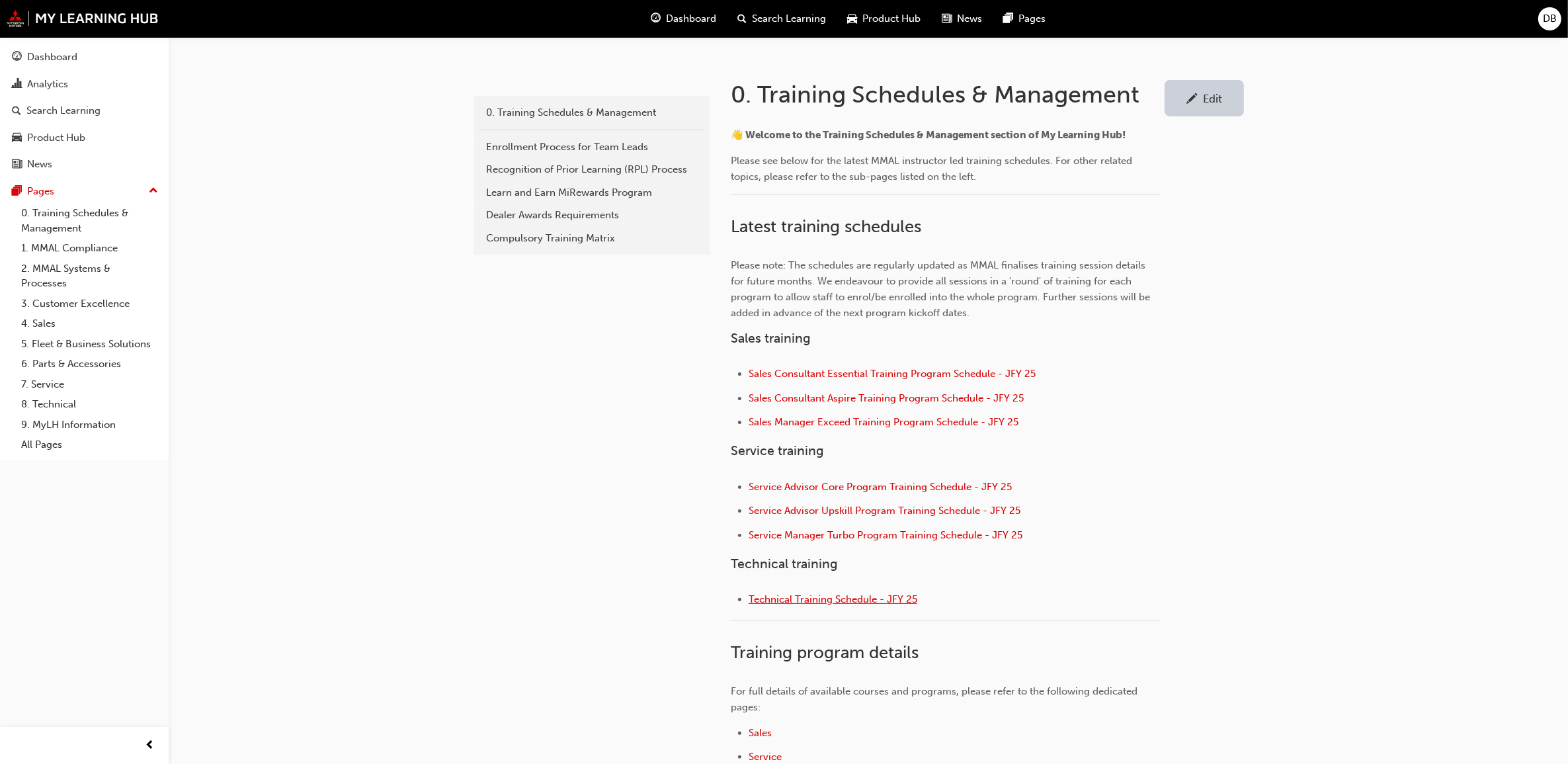
click at [864, 597] on span "Technical Training Schedule - JFY 25" at bounding box center [833, 599] width 169 height 12
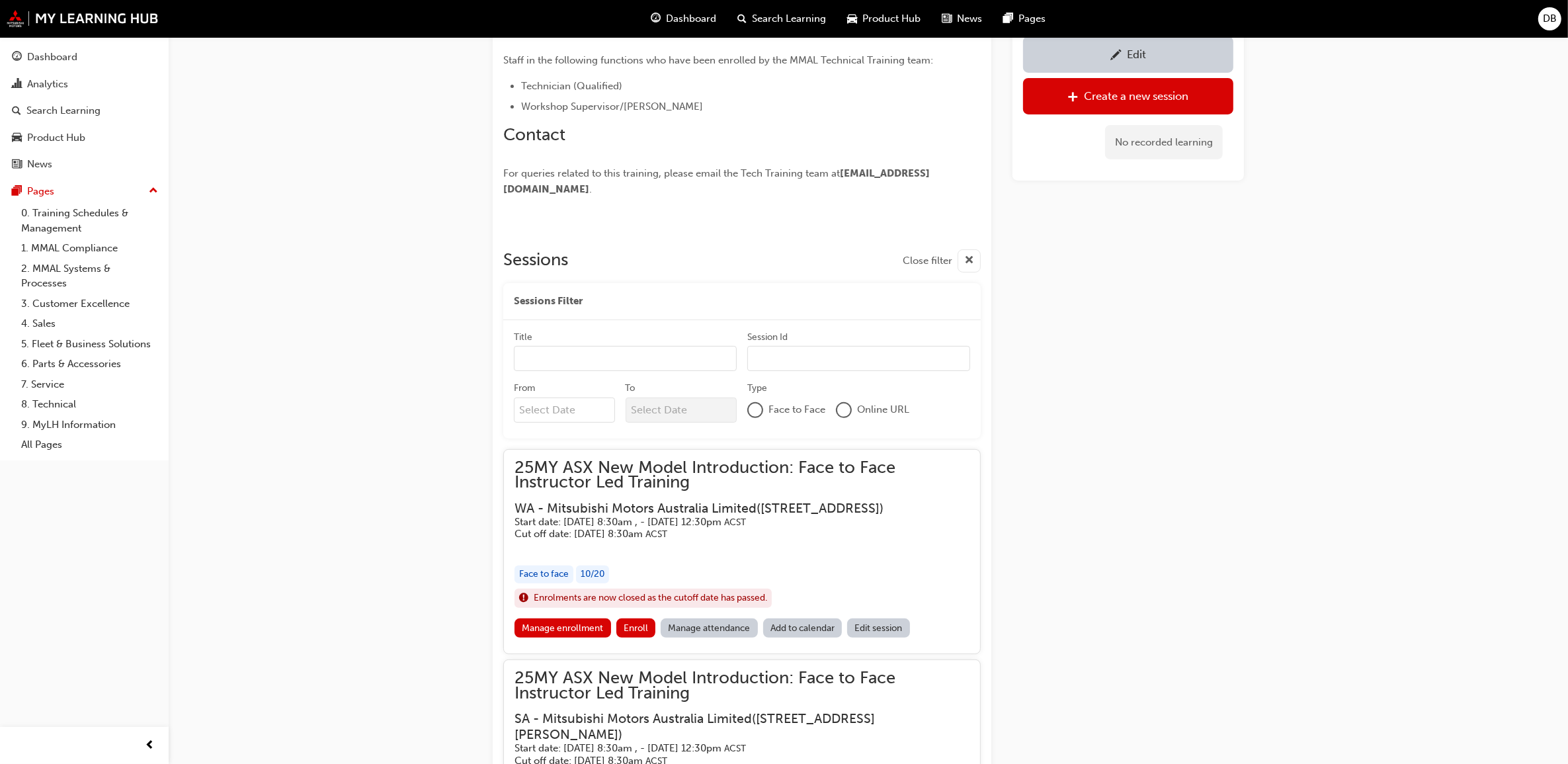
scroll to position [496, 0]
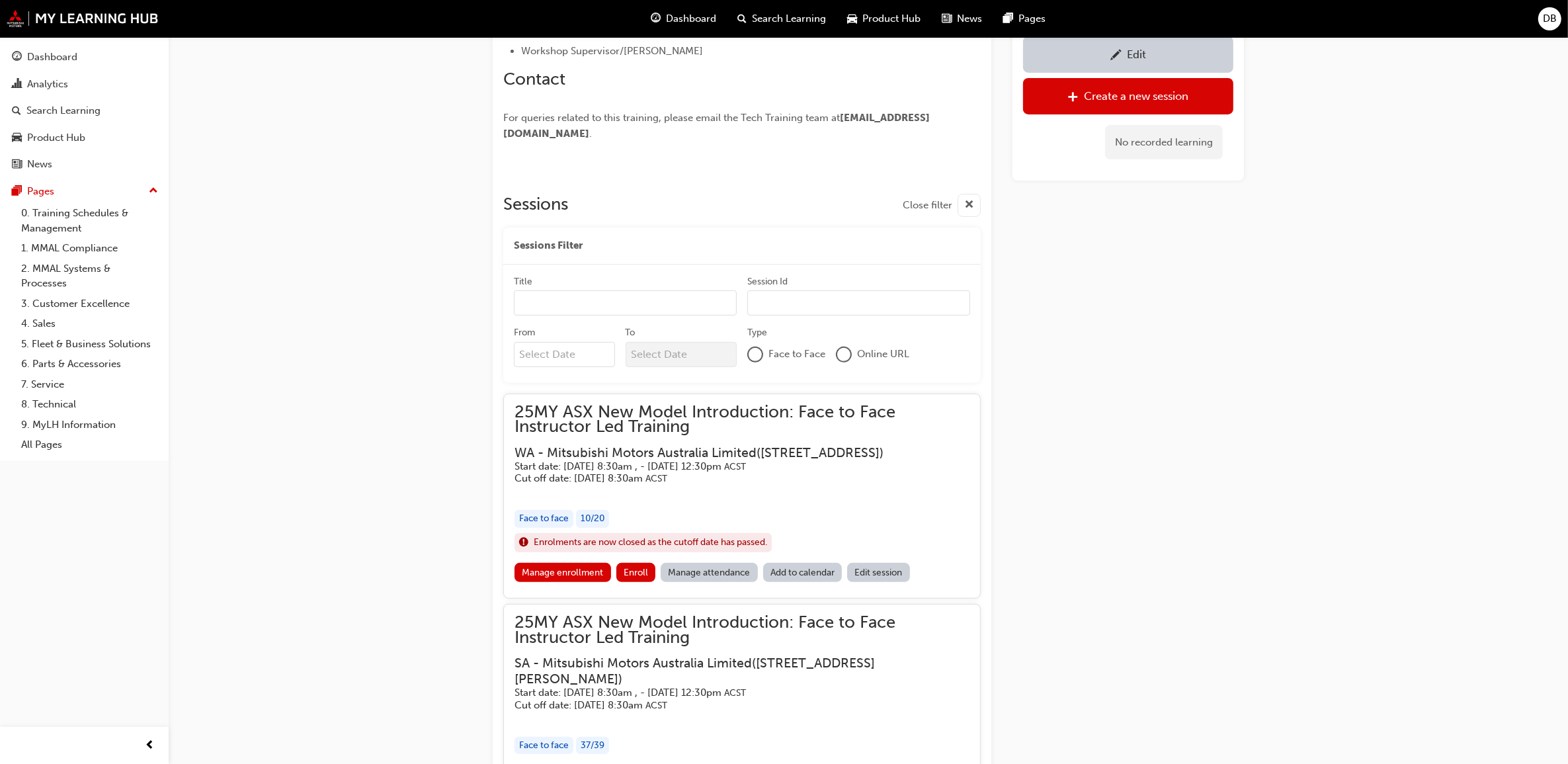
click at [765, 363] on div "Face to Face" at bounding box center [786, 354] width 78 height 16
click at [765, 363] on div "Face to Face" at bounding box center [786, 354] width 78 height 16
click at [758, 361] on div at bounding box center [755, 355] width 13 height 13
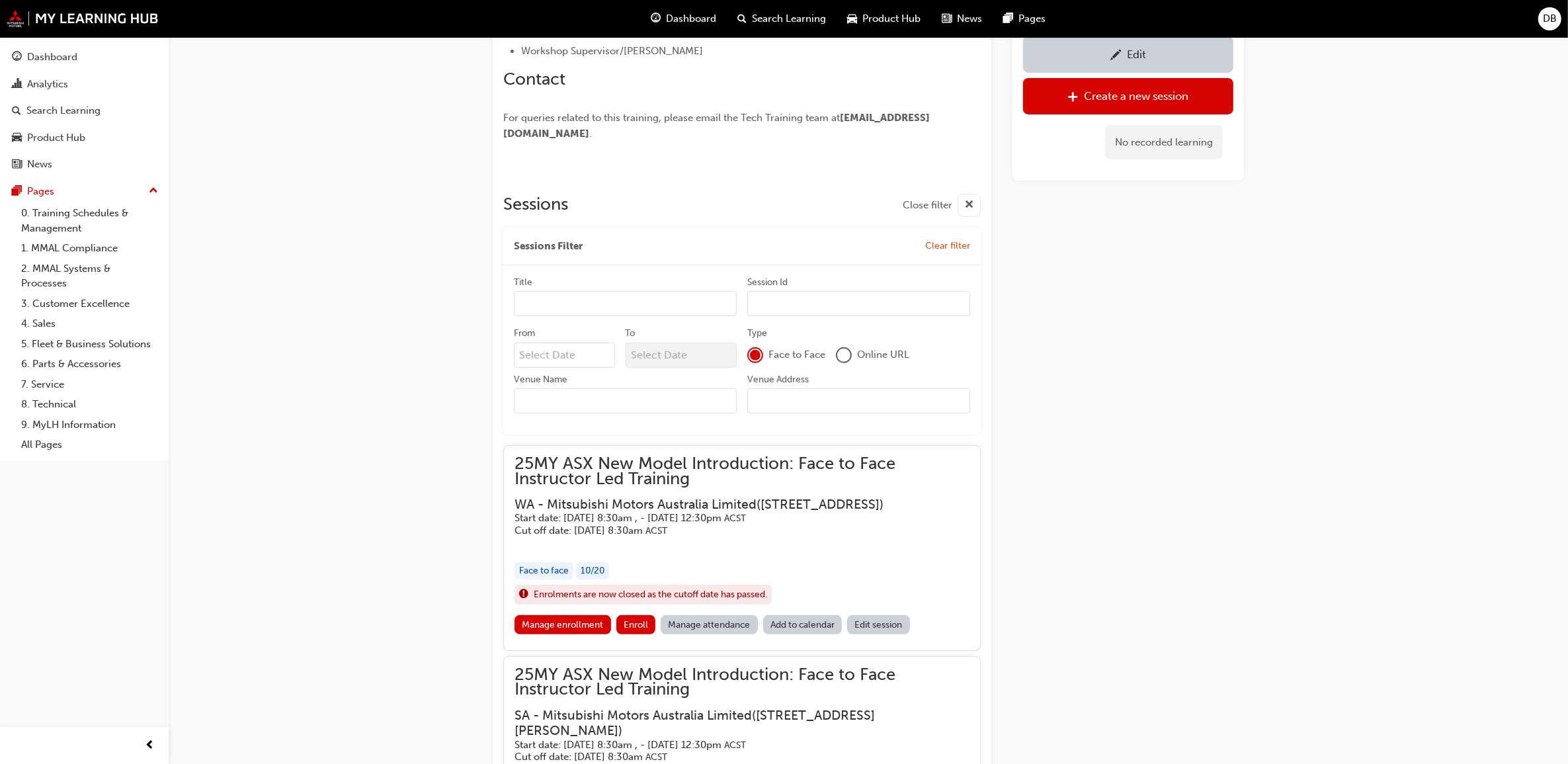
click at [590, 413] on input "Venue Name" at bounding box center [626, 401] width 223 height 25
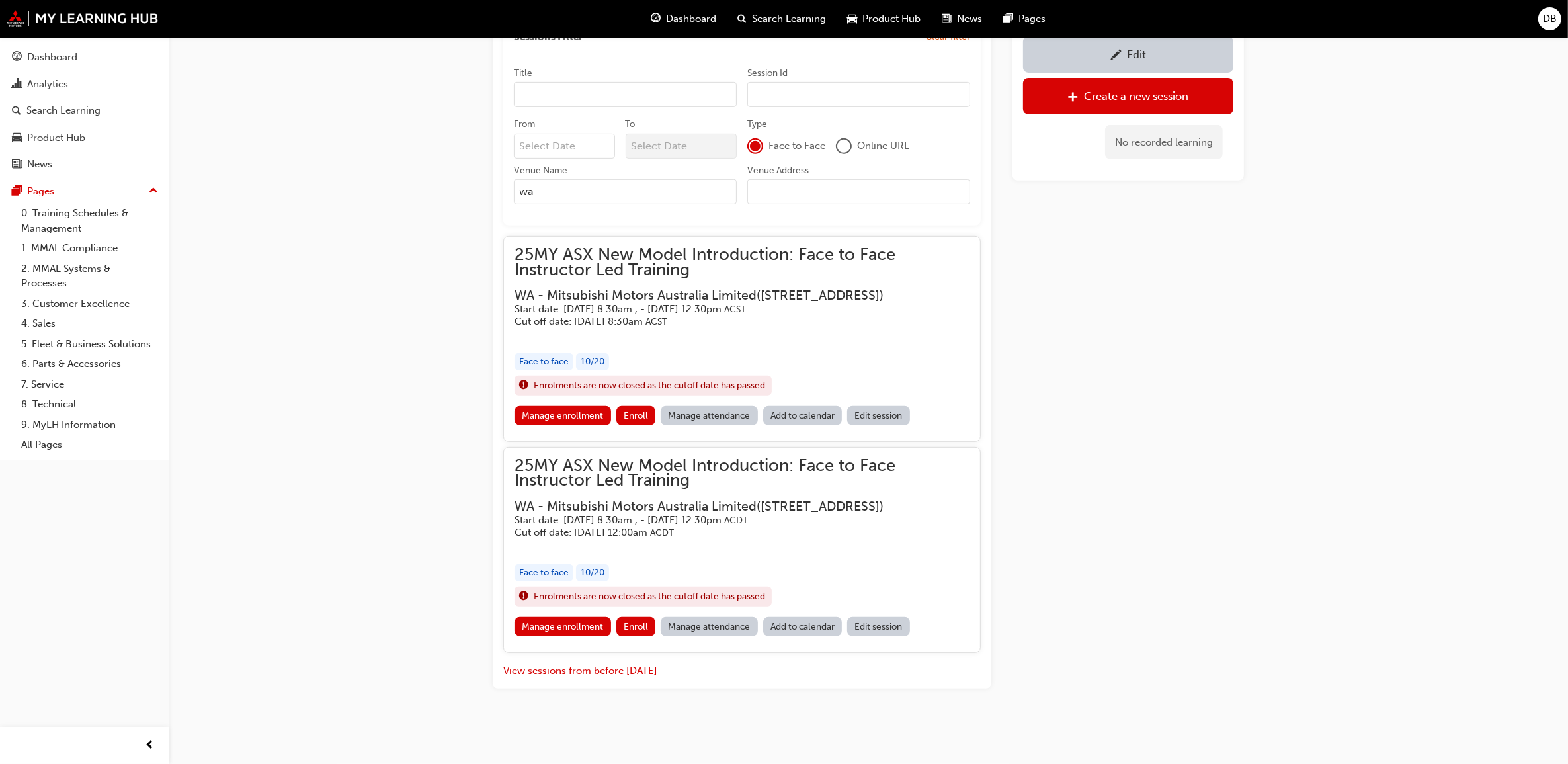
scroll to position [744, 0]
type input "wa"
click at [581, 406] on link "Manage enrollment" at bounding box center [563, 415] width 97 height 19
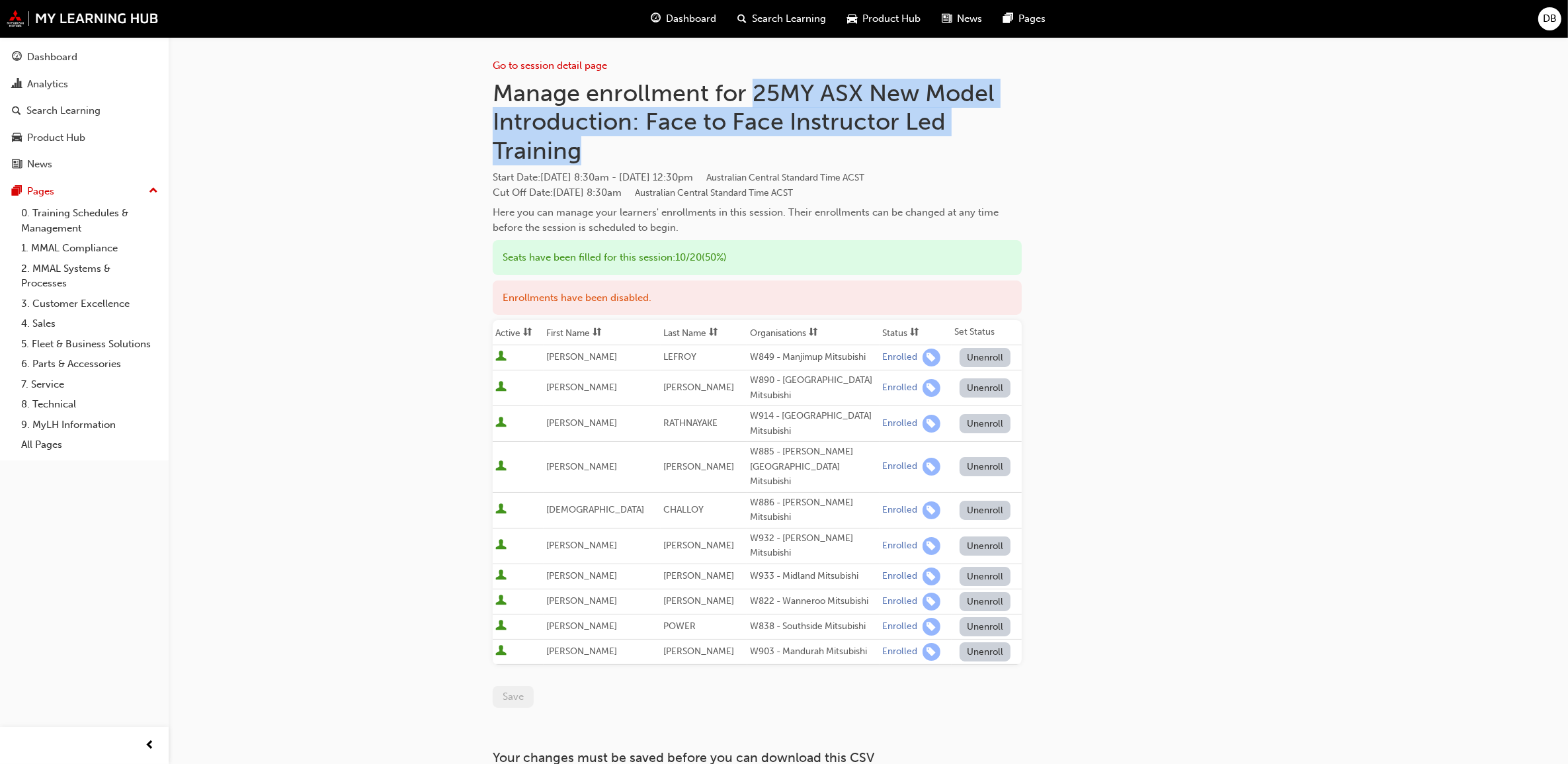
drag, startPoint x: 756, startPoint y: 86, endPoint x: 627, endPoint y: 142, distance: 140.6
click at [627, 142] on h1 "Manage enrollment for 25MY ASX New Model Introduction: Face to Face Instructor …" at bounding box center [757, 122] width 529 height 87
copy h1 "25MY ASX New Model Introduction: Face to Face Instructor Led Training"
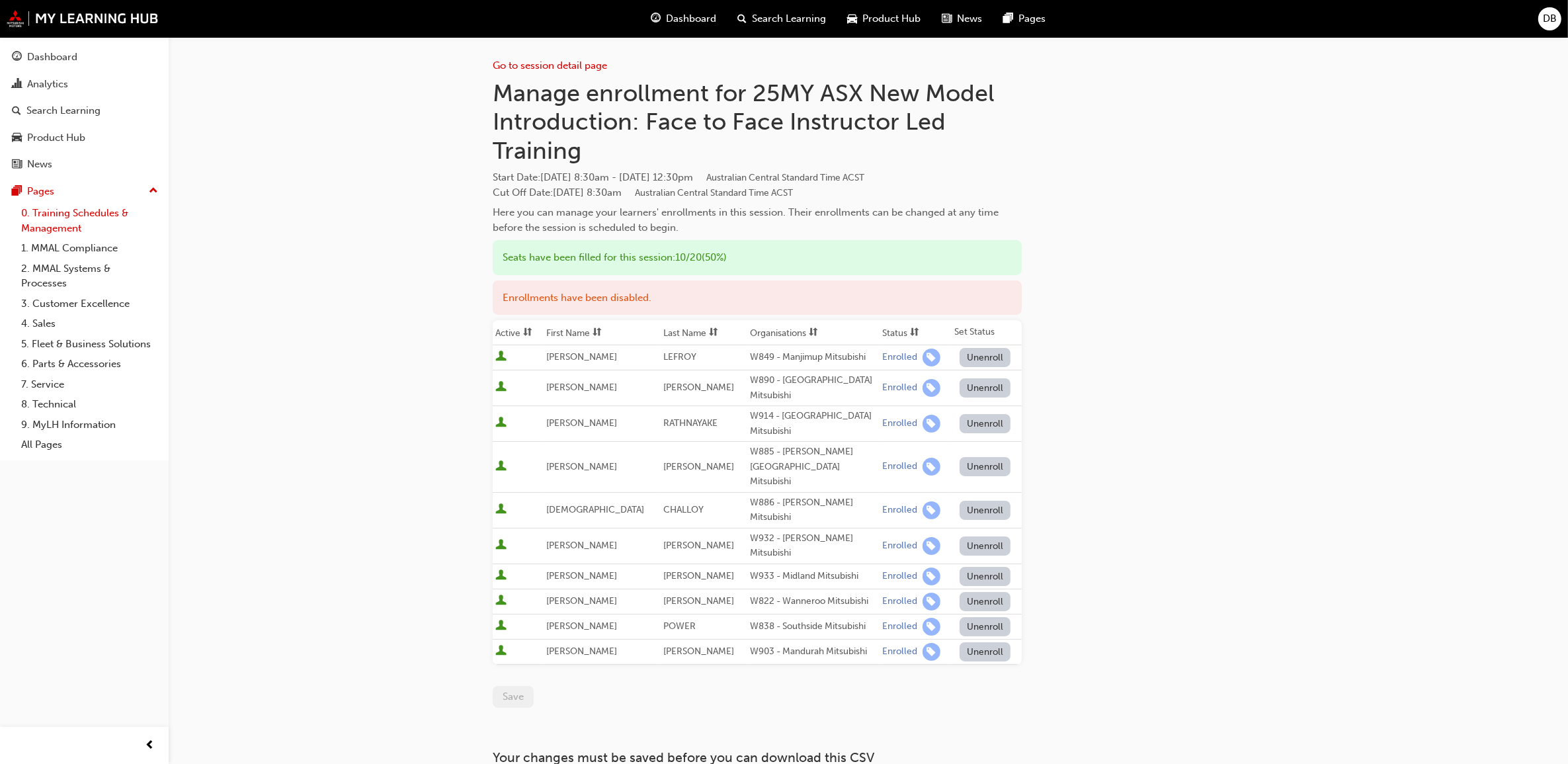
click at [60, 220] on link "0. Training Schedules & Management" at bounding box center [89, 221] width 147 height 35
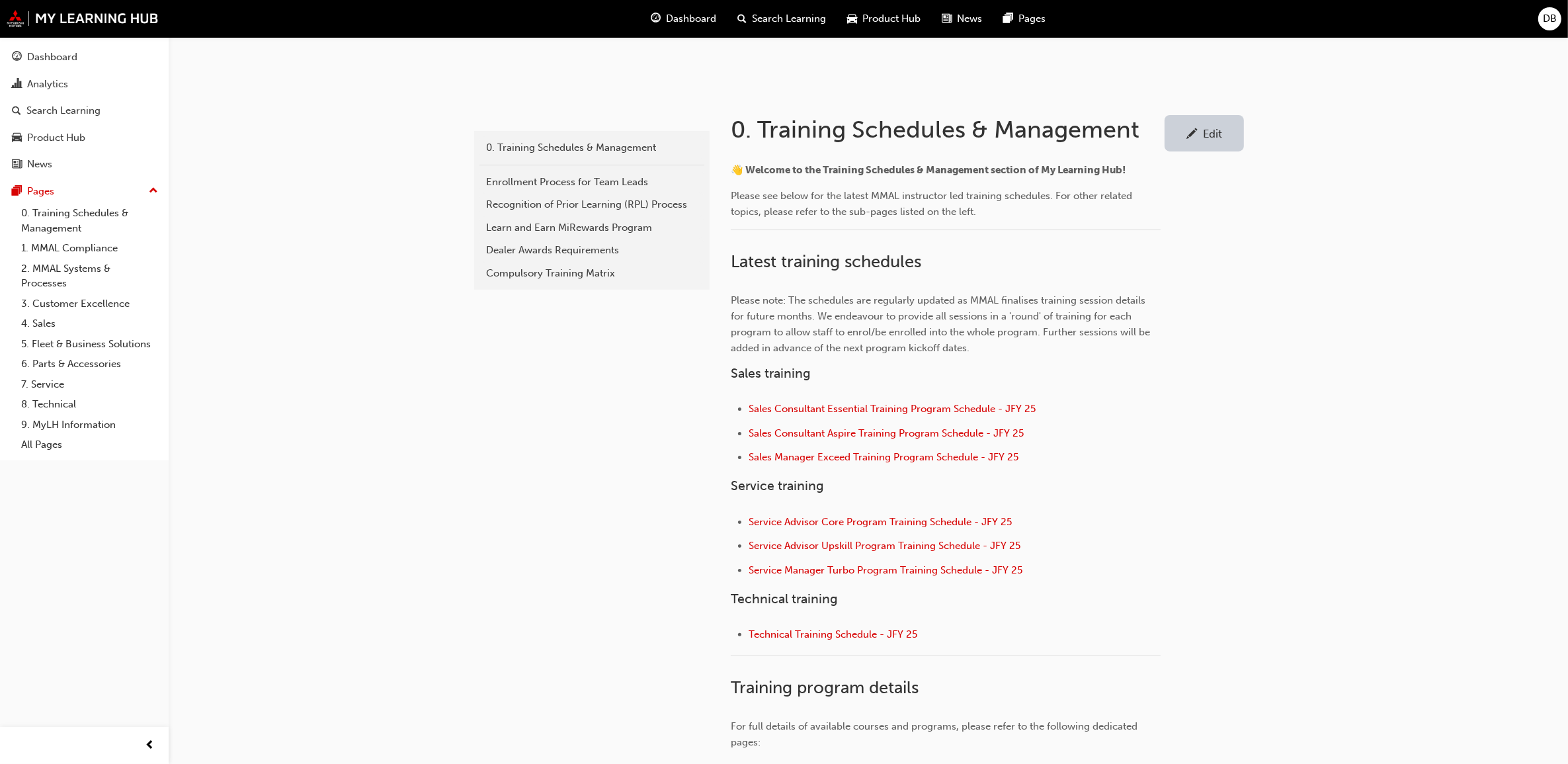
scroll to position [248, 0]
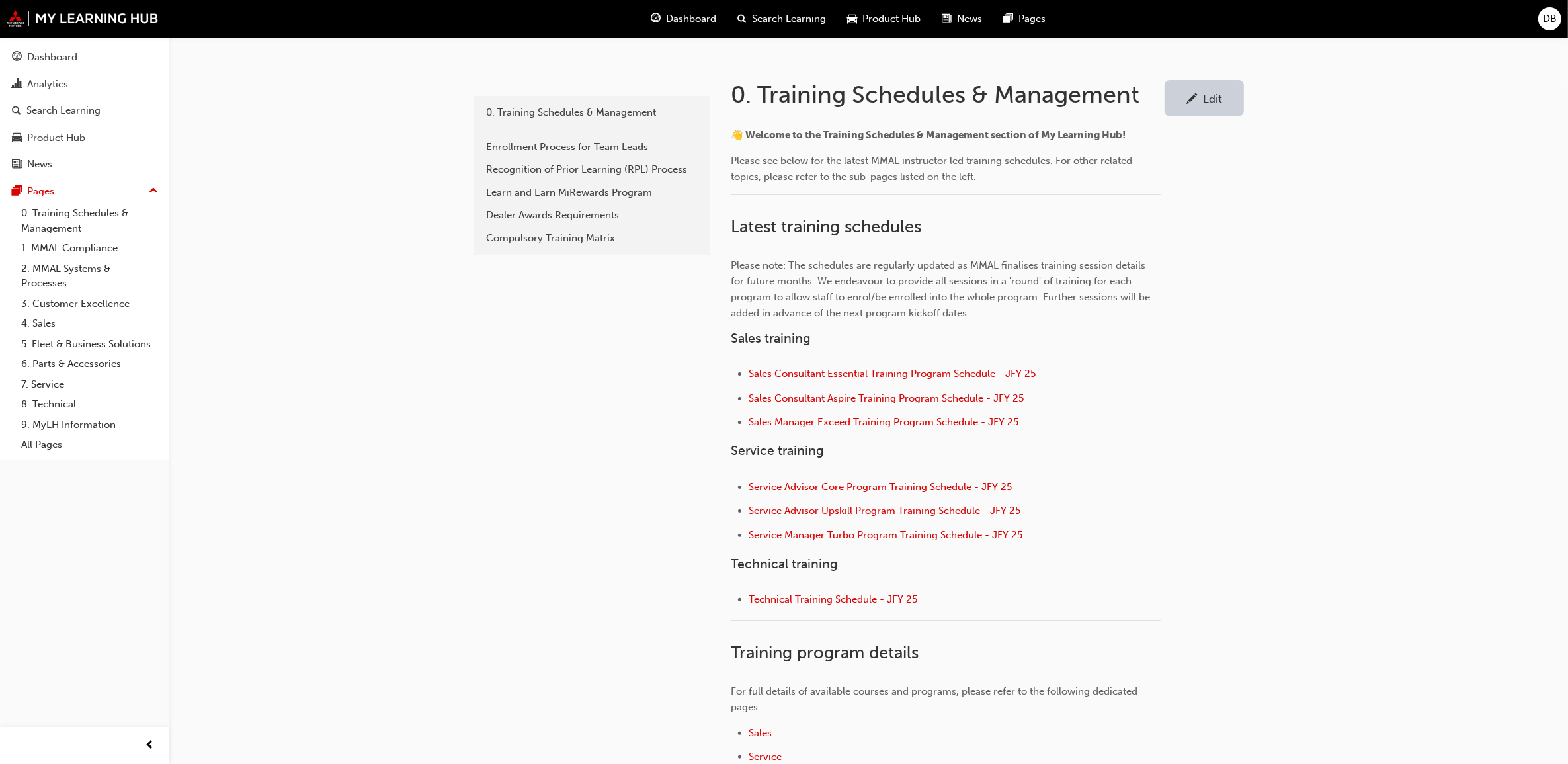
click at [856, 591] on li "Technical Training Schedule - JFY 25" at bounding box center [955, 600] width 412 height 19
click at [854, 596] on span "Technical Training Schedule - JFY 25" at bounding box center [833, 599] width 169 height 12
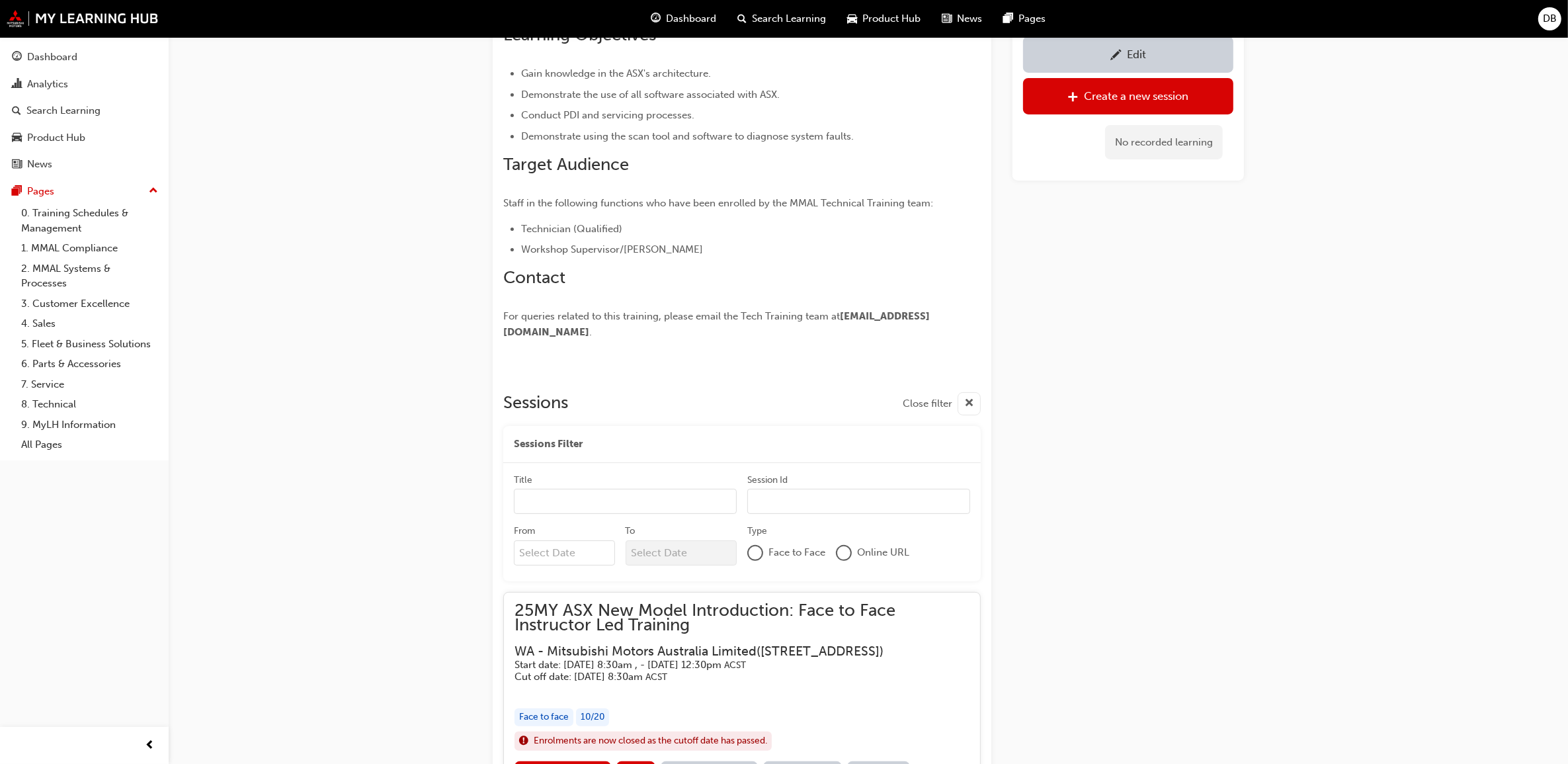
scroll to position [413, 0]
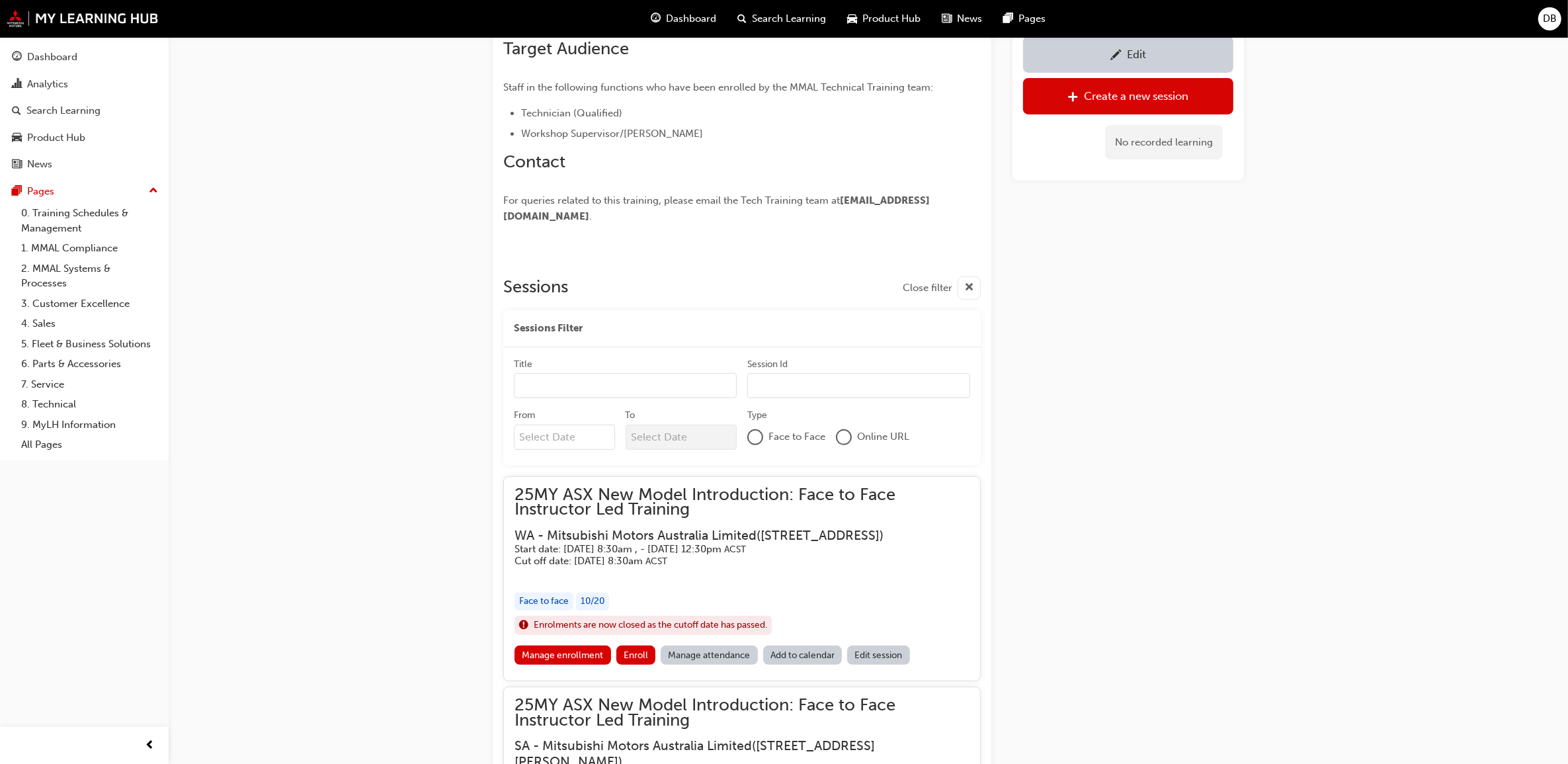
click at [755, 444] on div at bounding box center [755, 437] width 13 height 13
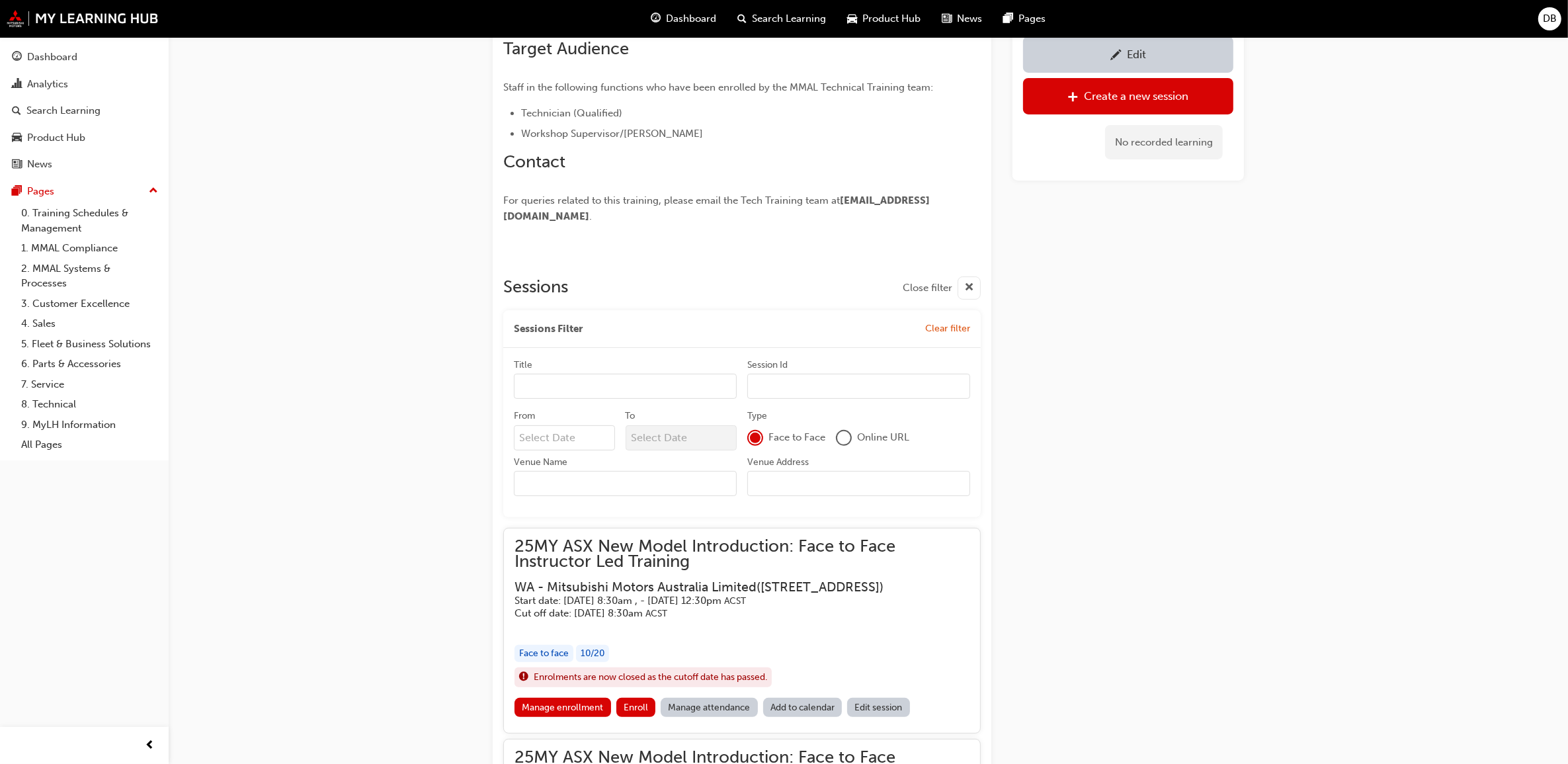
click at [622, 496] on input "Venue Name" at bounding box center [626, 484] width 223 height 25
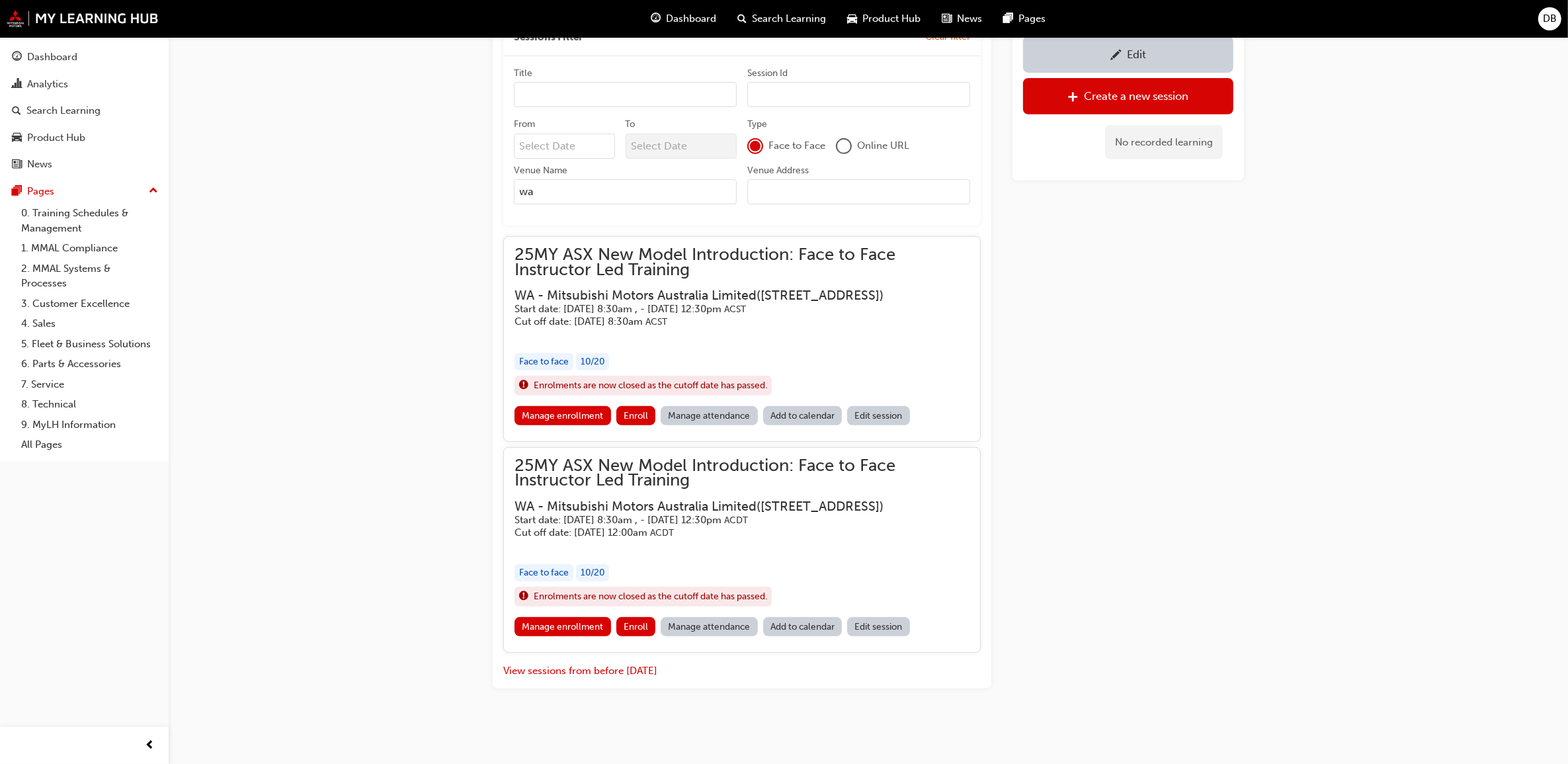
scroll to position [752, 0]
type input "wa"
click at [588, 624] on link "Manage enrollment" at bounding box center [563, 627] width 97 height 19
